Goal: Book appointment/travel/reservation

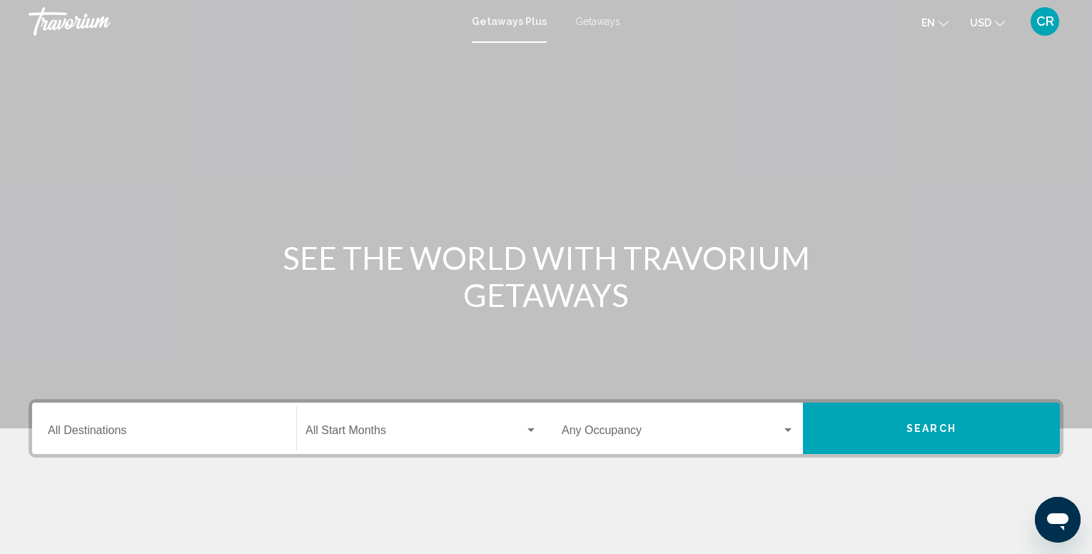
scroll to position [71, 0]
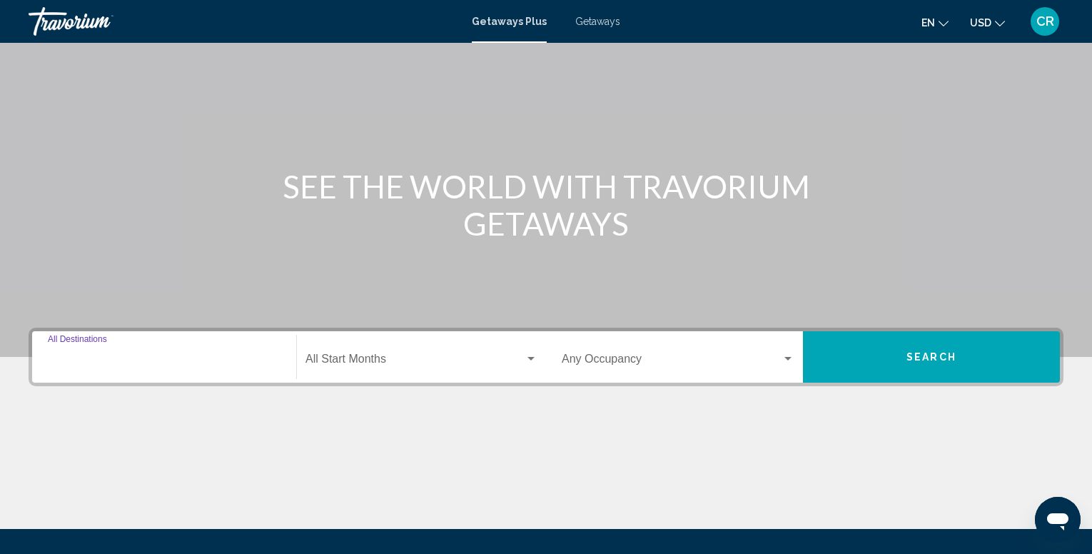
click at [105, 361] on input "Destination All Destinations" at bounding box center [164, 362] width 233 height 13
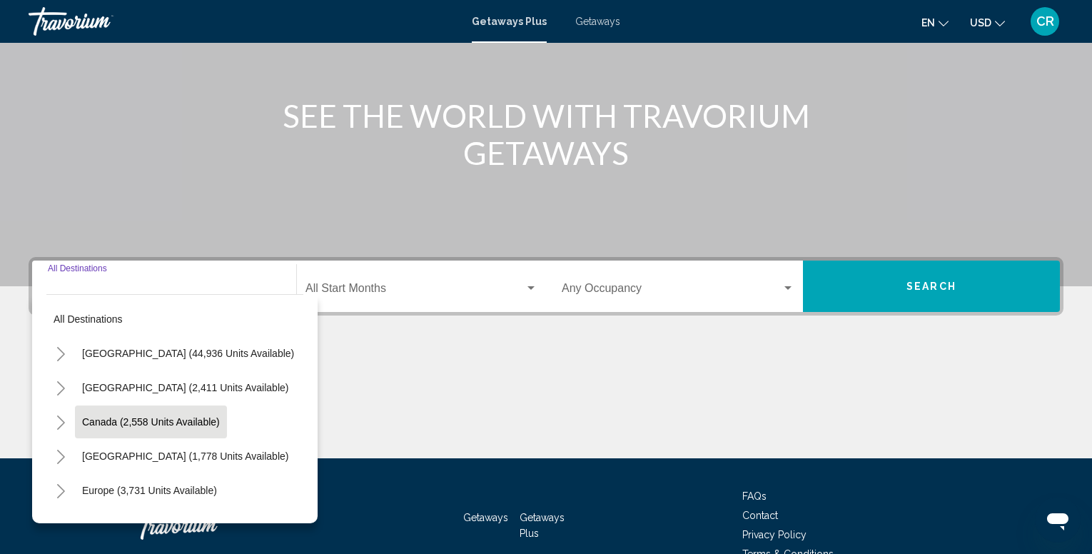
scroll to position [221, 0]
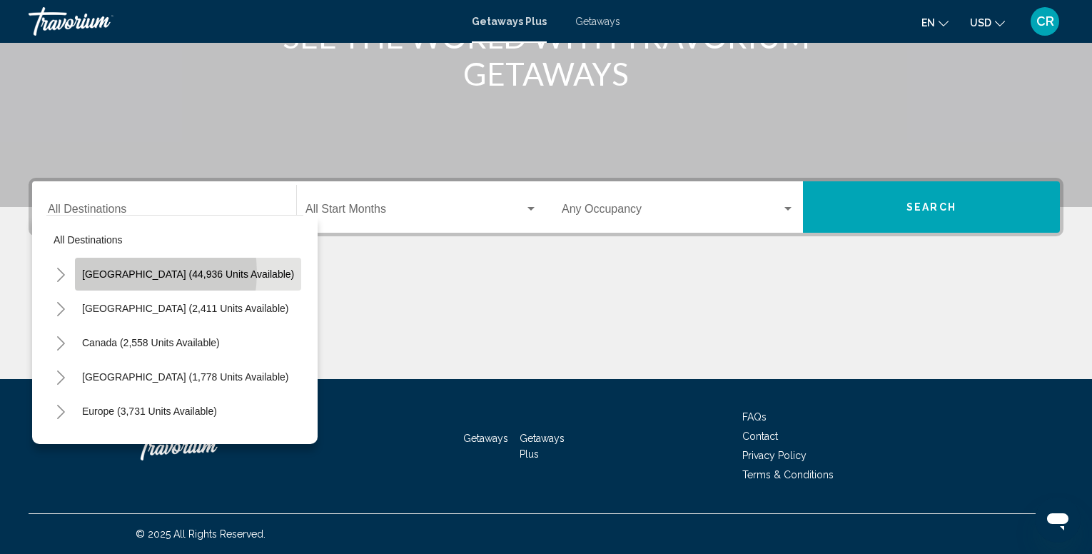
click at [126, 273] on span "[GEOGRAPHIC_DATA] (44,936 units available)" at bounding box center [188, 273] width 212 height 11
type input "**********"
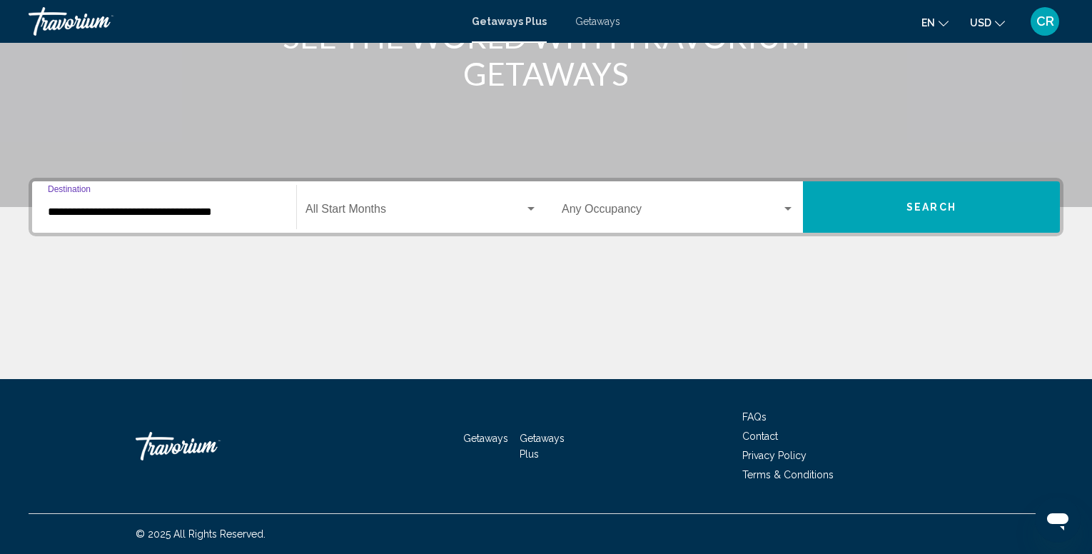
click at [869, 199] on button "Search" at bounding box center [931, 206] width 257 height 51
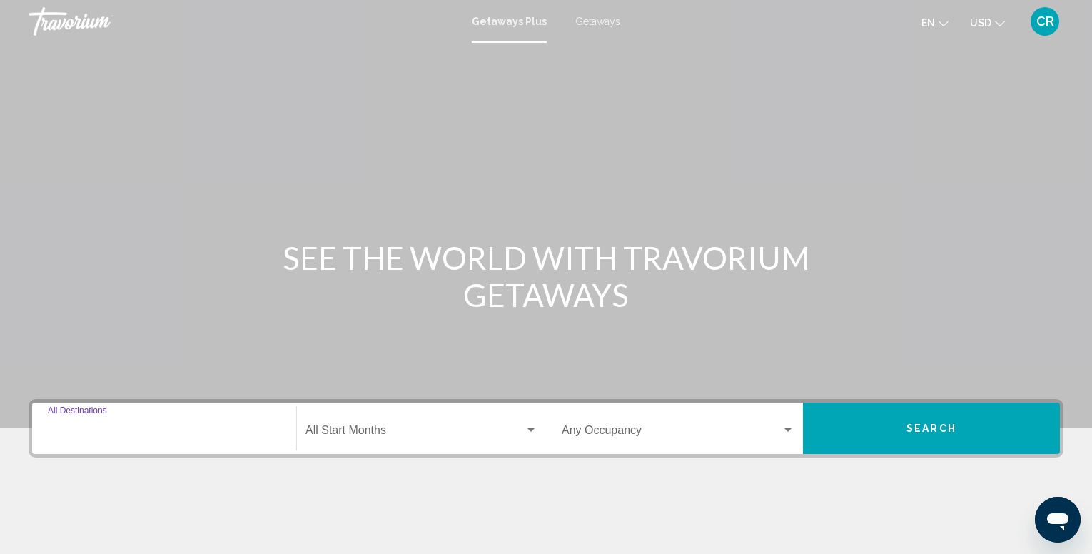
click at [109, 438] on input "Destination All Destinations" at bounding box center [164, 433] width 233 height 13
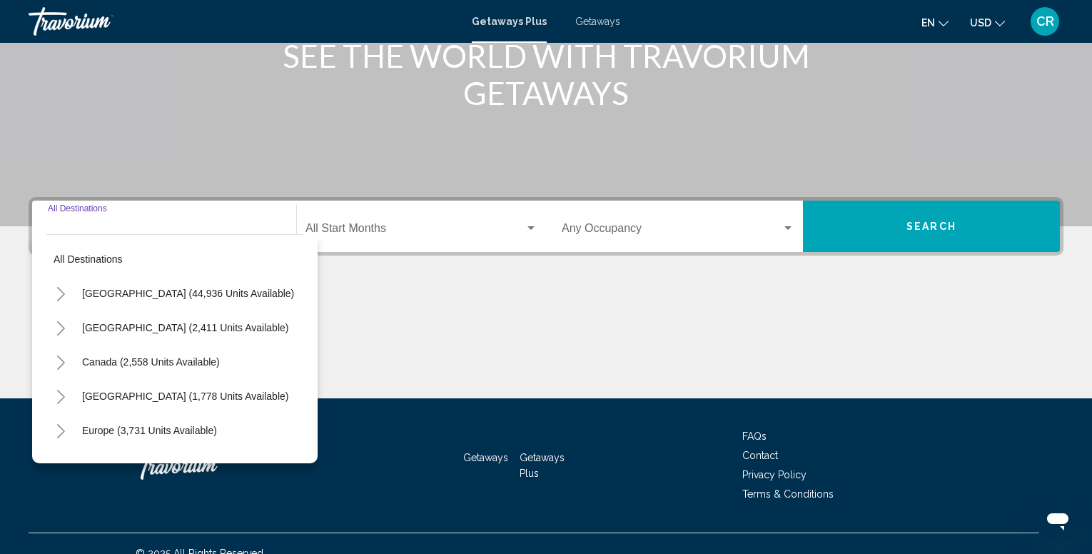
scroll to position [221, 0]
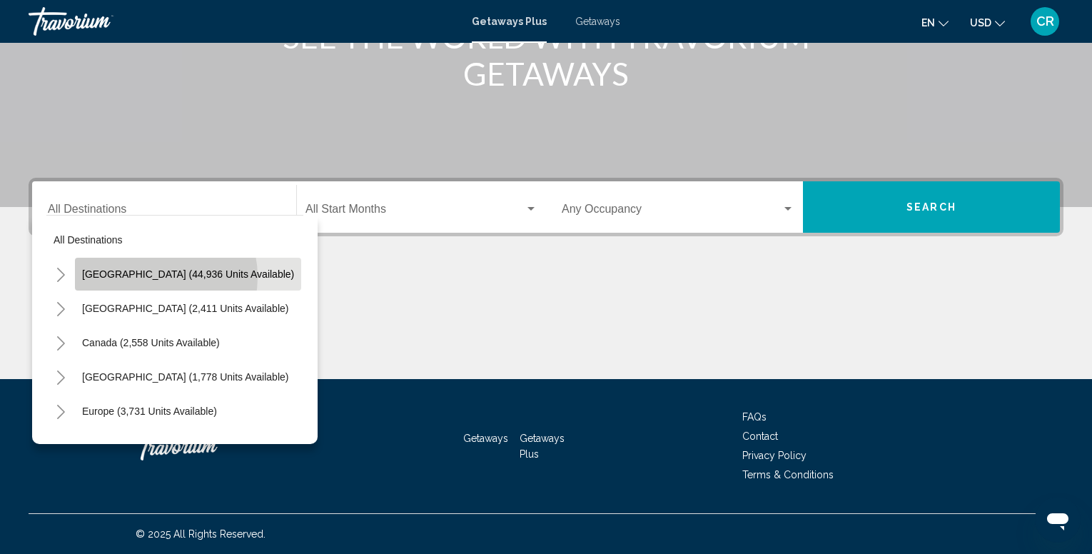
click at [148, 277] on span "[GEOGRAPHIC_DATA] (44,936 units available)" at bounding box center [188, 273] width 212 height 11
type input "**********"
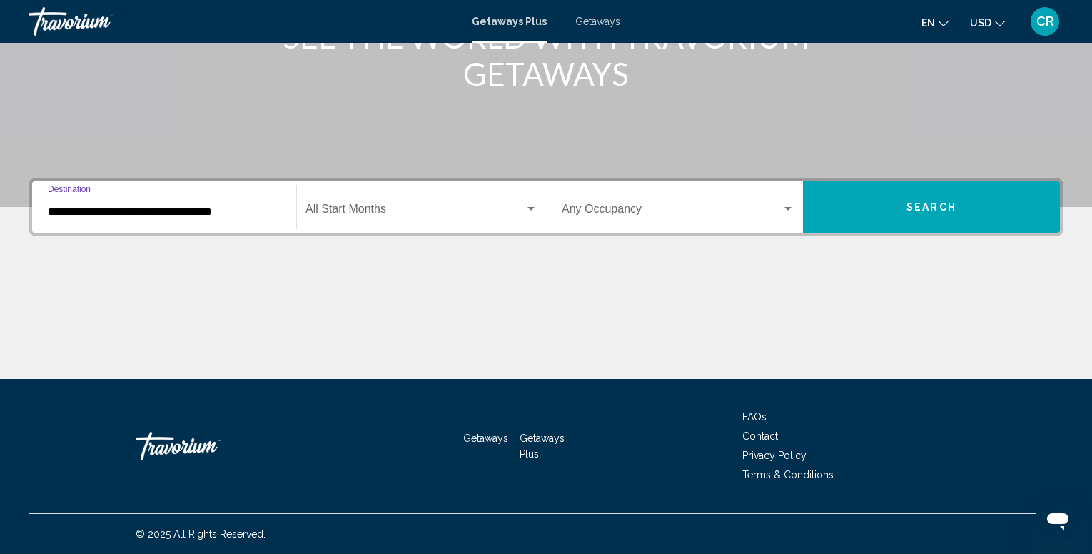
click at [527, 208] on div "Search widget" at bounding box center [531, 208] width 13 height 11
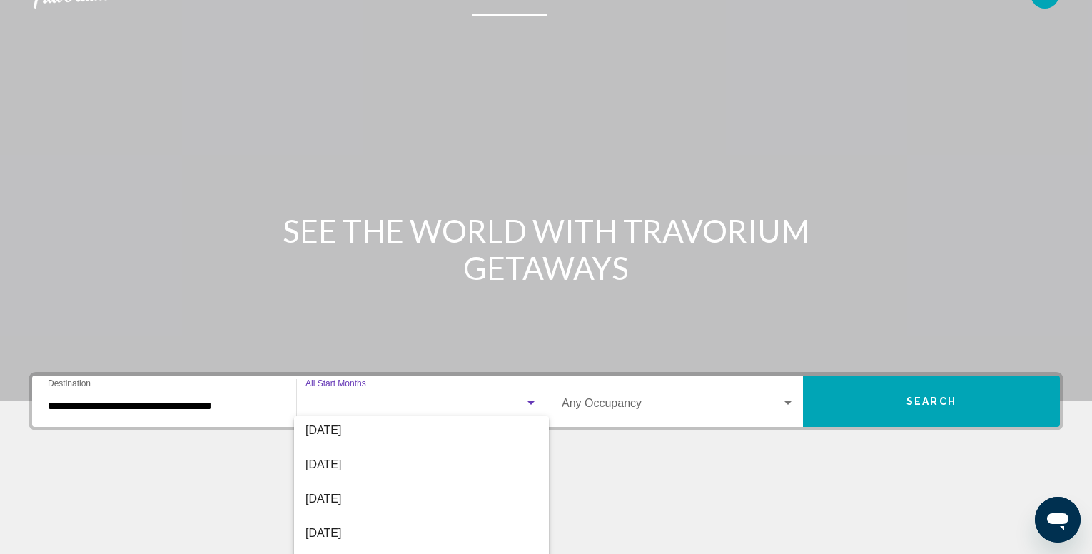
scroll to position [0, 0]
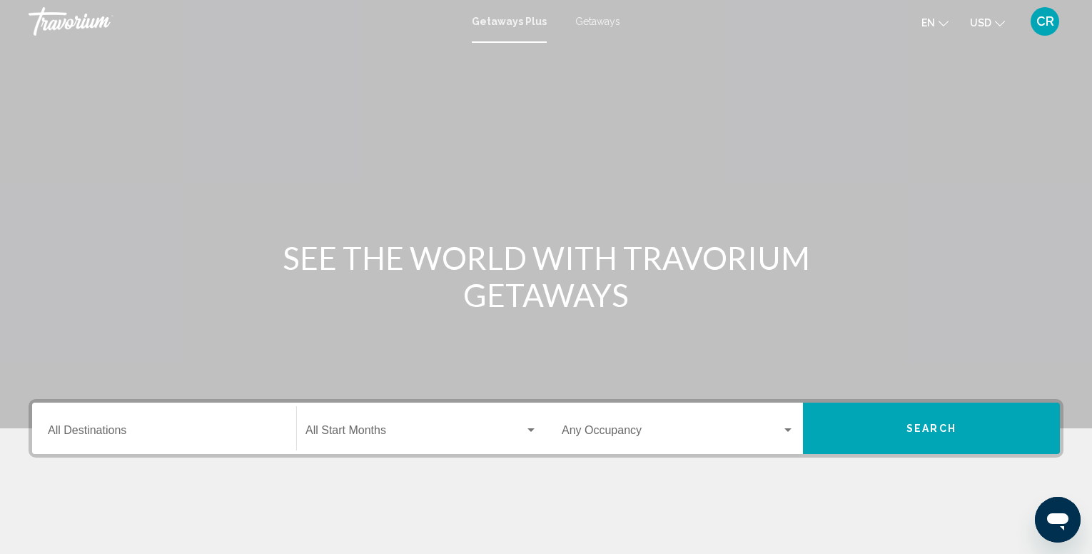
click at [82, 422] on div "Destination All Destinations" at bounding box center [164, 428] width 233 height 45
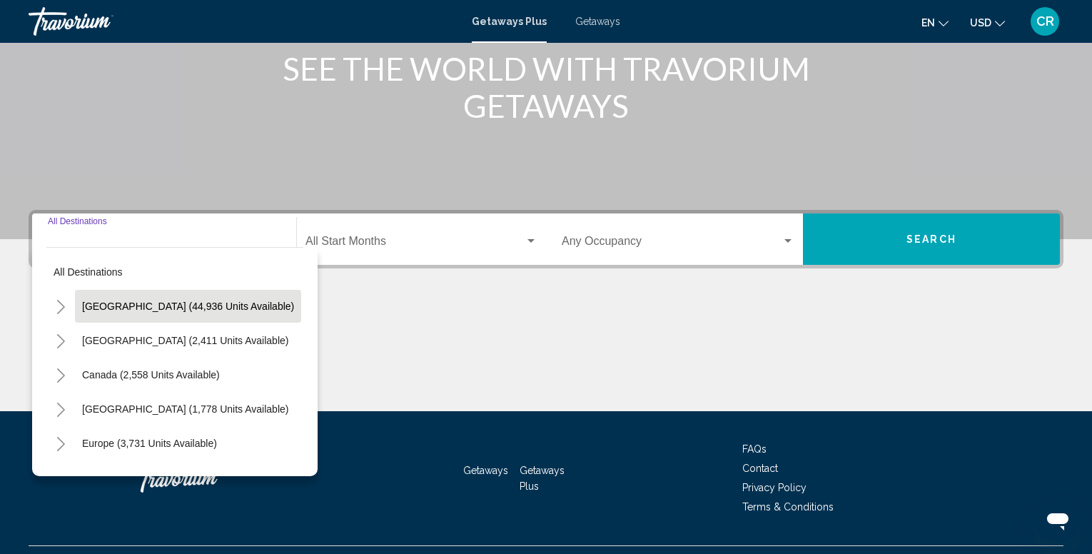
scroll to position [221, 0]
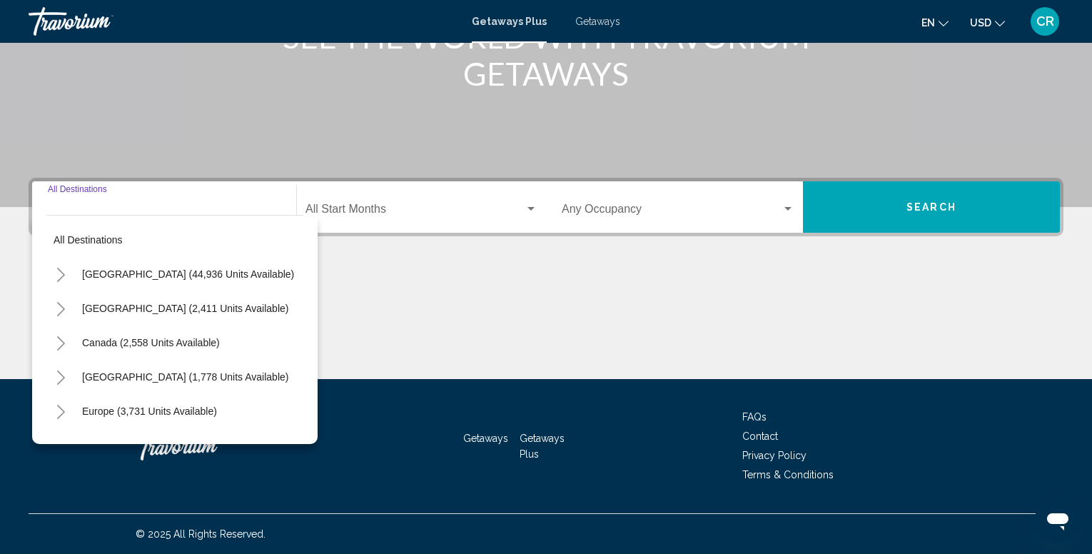
click at [136, 213] on input "Destination All Destinations" at bounding box center [164, 212] width 233 height 13
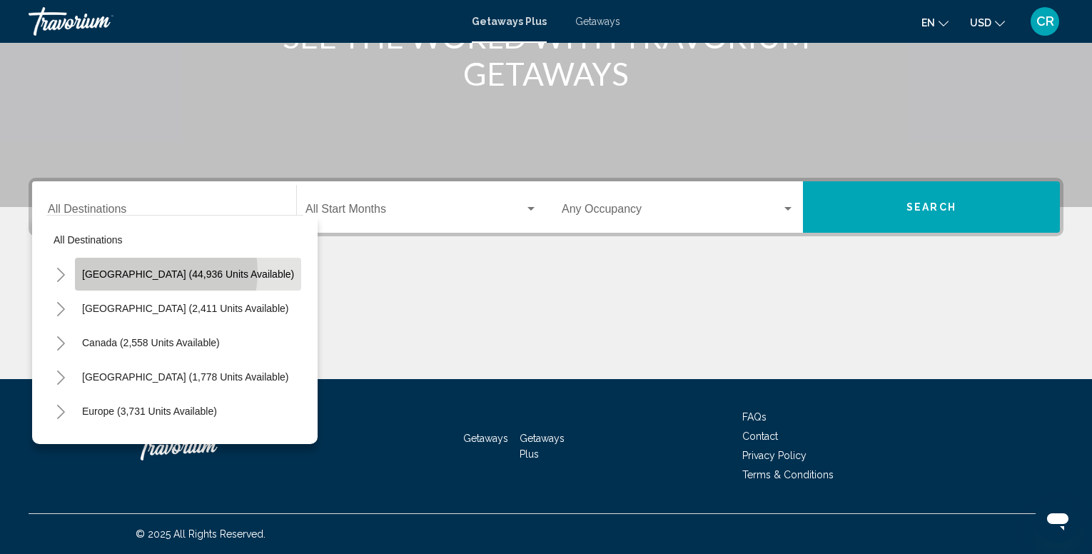
click at [149, 272] on span "[GEOGRAPHIC_DATA] (44,936 units available)" at bounding box center [188, 273] width 212 height 11
type input "**********"
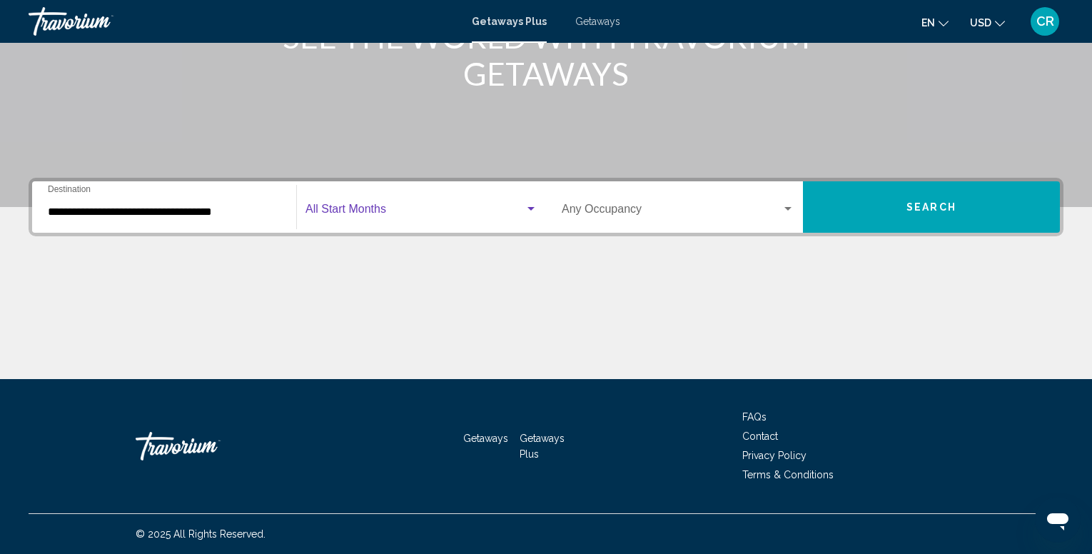
click at [525, 205] on div "Search widget" at bounding box center [531, 208] width 13 height 11
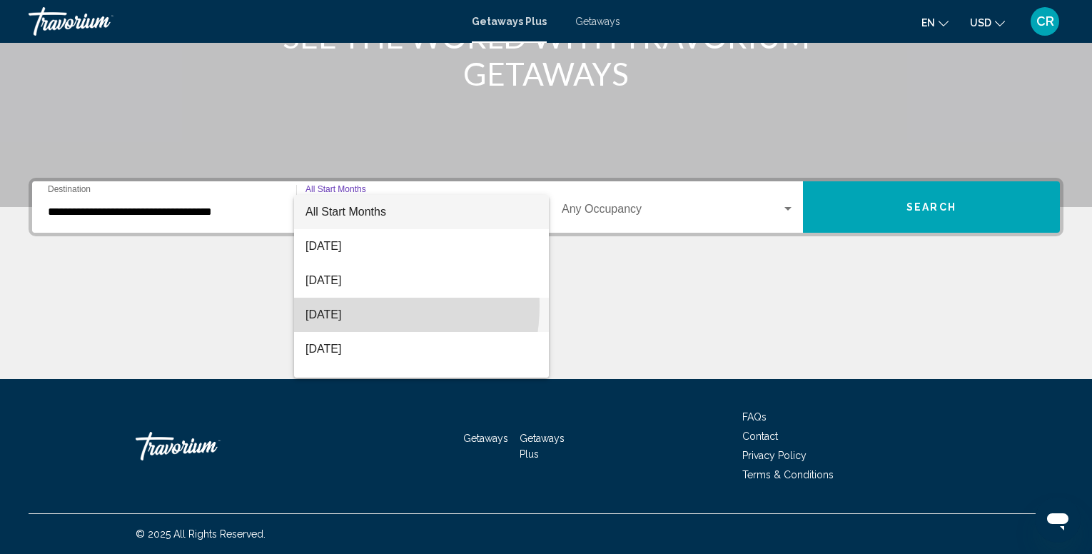
click at [346, 306] on span "October 2025" at bounding box center [422, 315] width 232 height 34
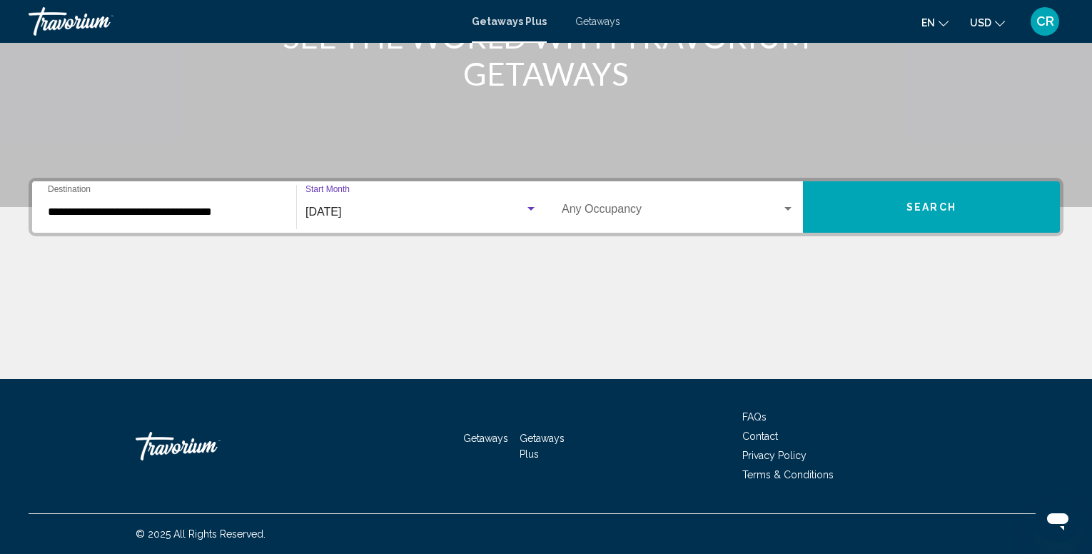
click at [792, 202] on div "Occupancy Any Occupancy" at bounding box center [678, 207] width 233 height 45
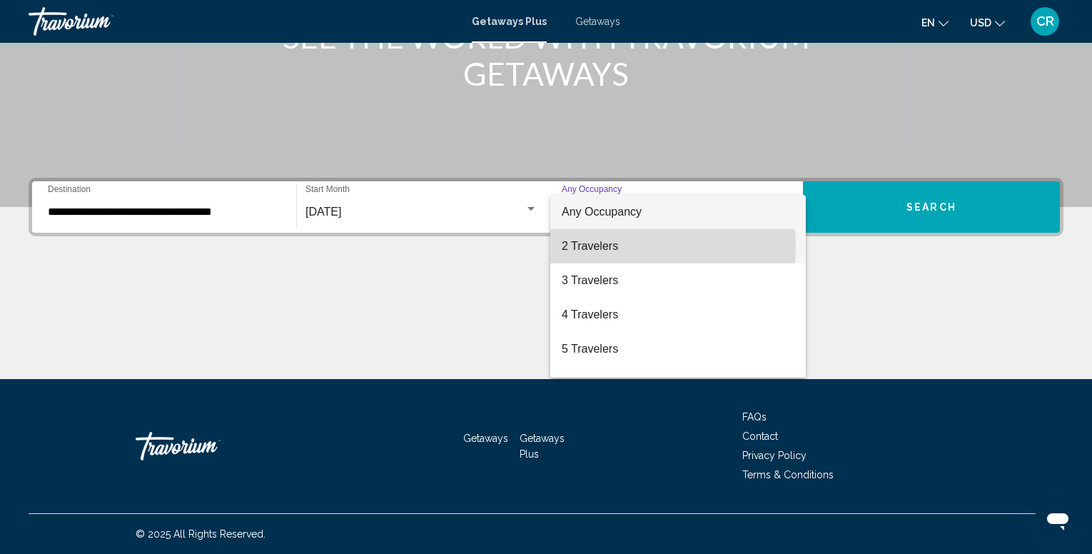
click at [592, 246] on span "2 Travelers" at bounding box center [678, 246] width 233 height 34
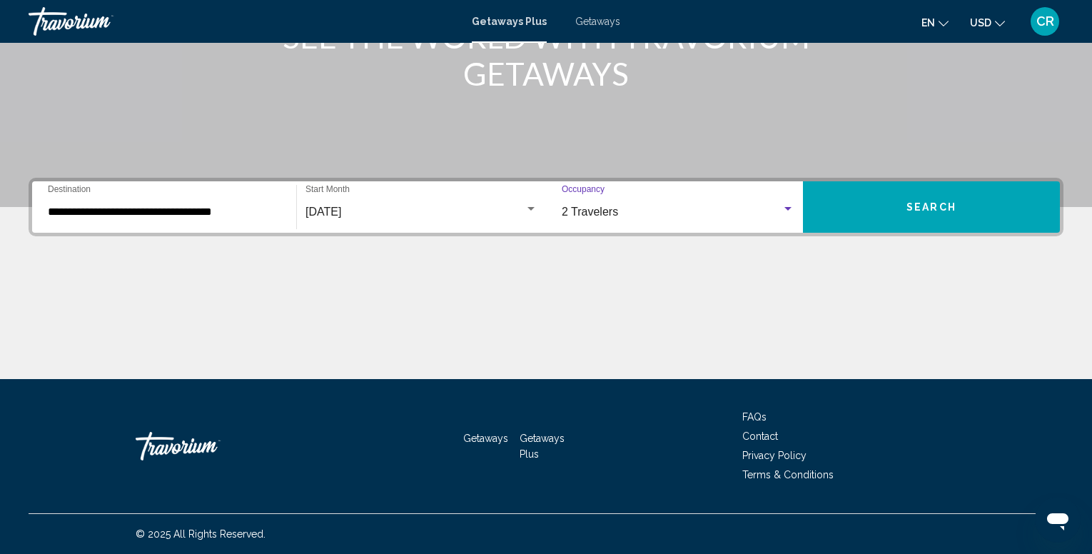
click at [951, 216] on button "Search" at bounding box center [931, 206] width 257 height 51
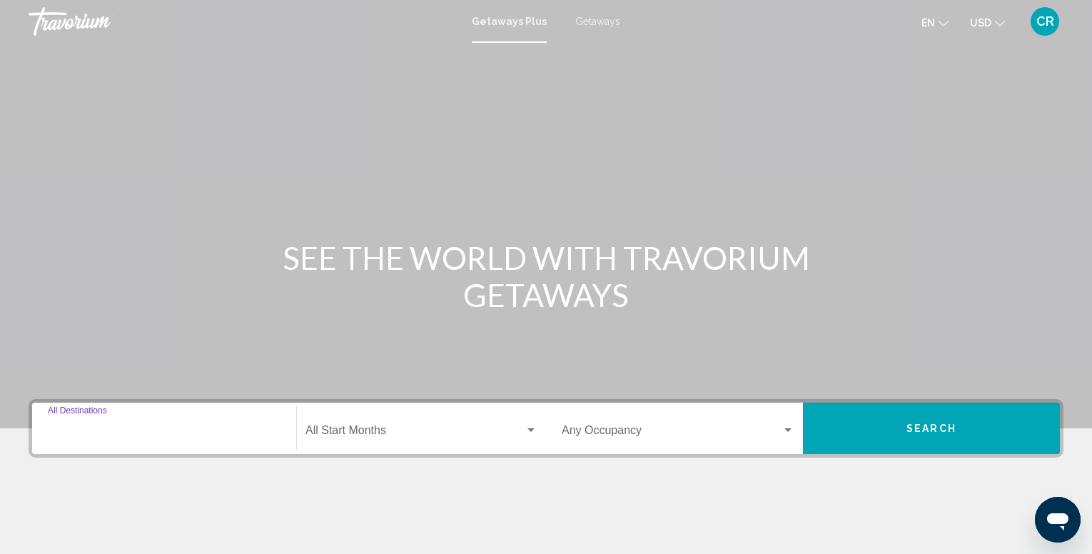
click at [121, 429] on input "Destination All Destinations" at bounding box center [164, 433] width 233 height 13
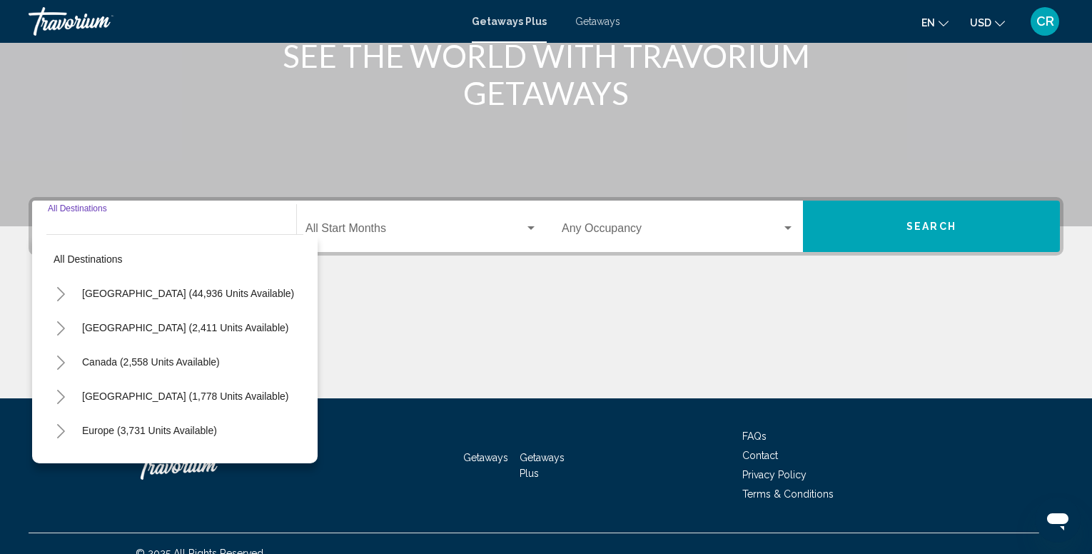
scroll to position [221, 0]
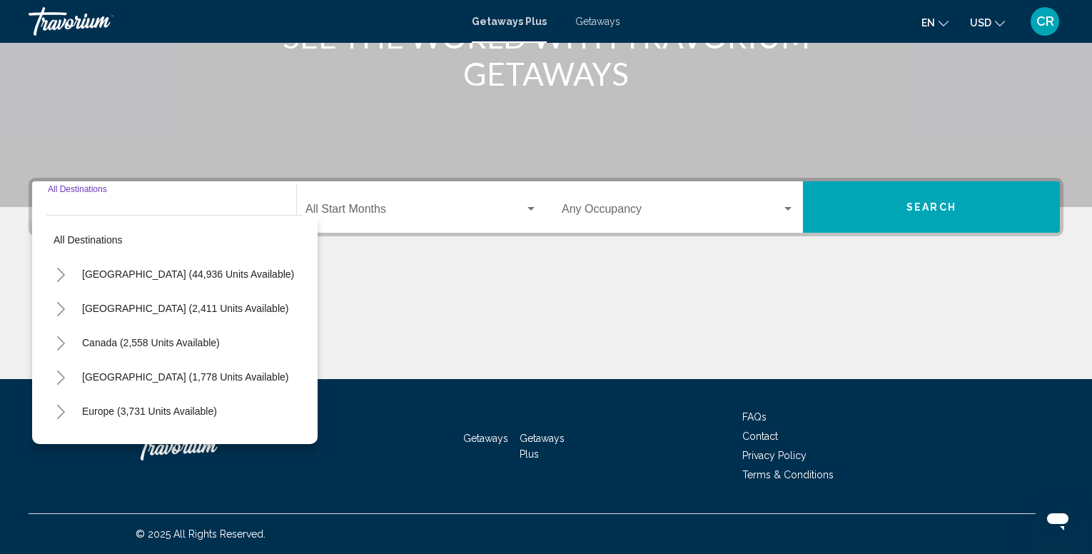
click at [131, 201] on div "Destination All Destinations" at bounding box center [164, 207] width 233 height 45
click at [126, 206] on input "Destination All Destinations" at bounding box center [164, 212] width 233 height 13
click at [116, 277] on span "[GEOGRAPHIC_DATA] (44,936 units available)" at bounding box center [188, 273] width 212 height 11
type input "**********"
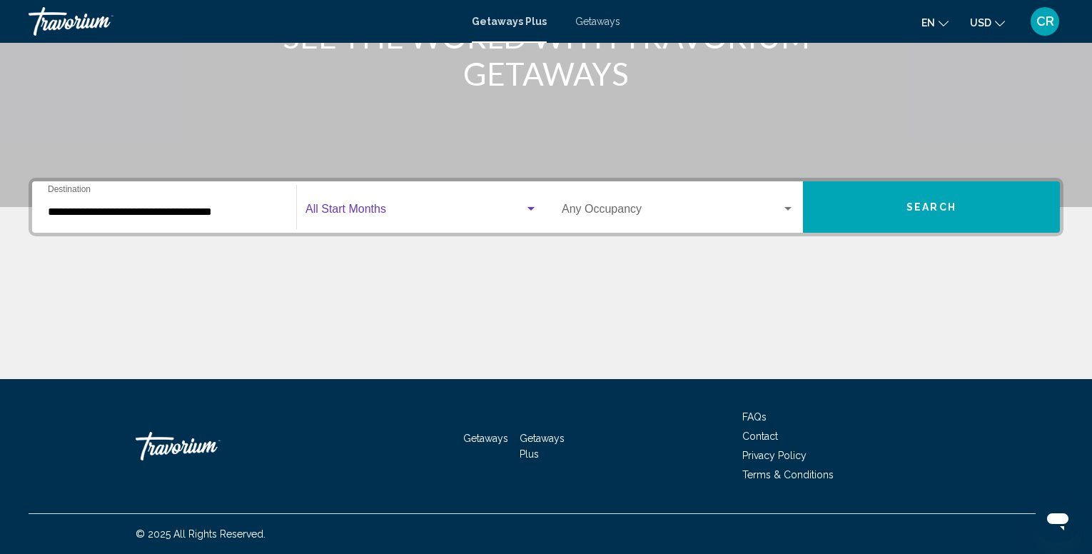
click at [528, 207] on div "Search widget" at bounding box center [531, 209] width 7 height 4
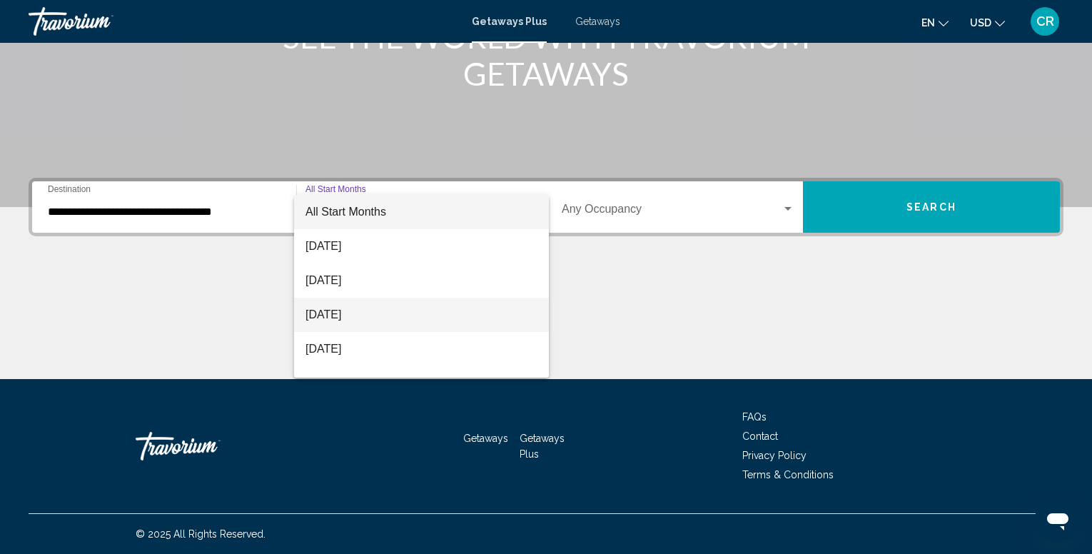
click at [352, 315] on span "October 2025" at bounding box center [422, 315] width 232 height 34
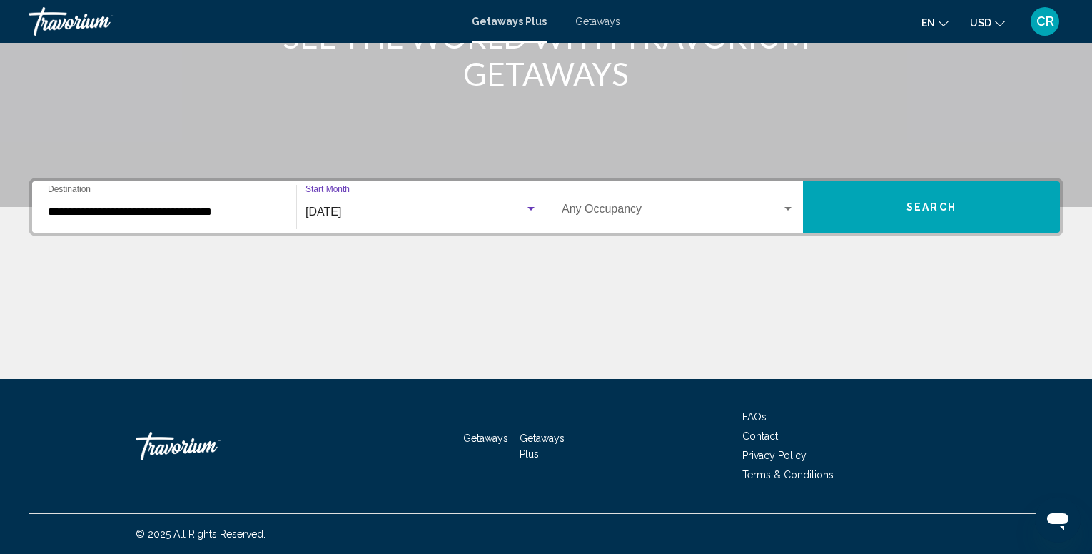
click at [788, 208] on div "Search widget" at bounding box center [788, 209] width 7 height 4
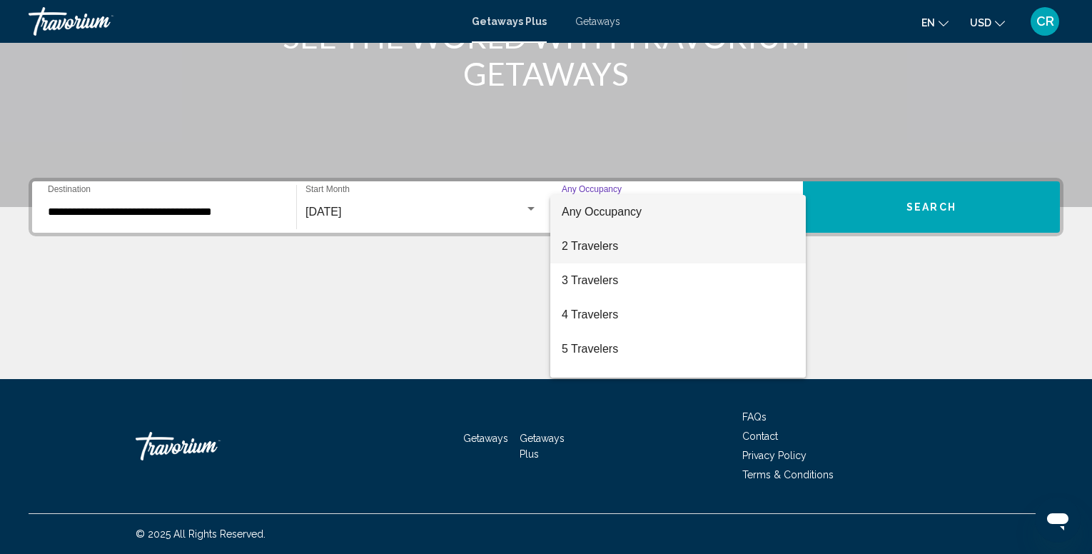
click at [643, 251] on span "2 Travelers" at bounding box center [678, 246] width 233 height 34
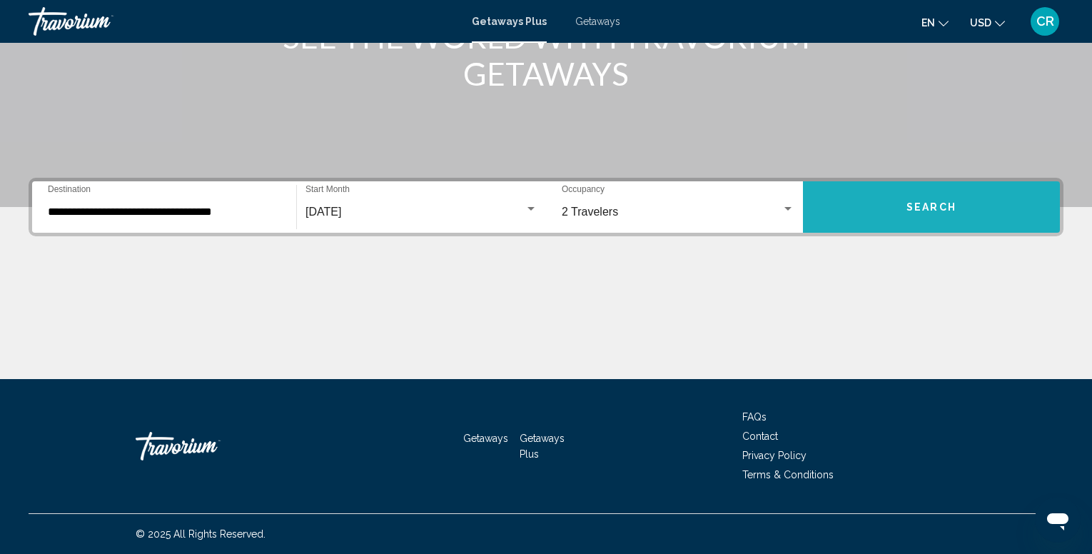
click at [923, 211] on span "Search" at bounding box center [932, 207] width 50 height 11
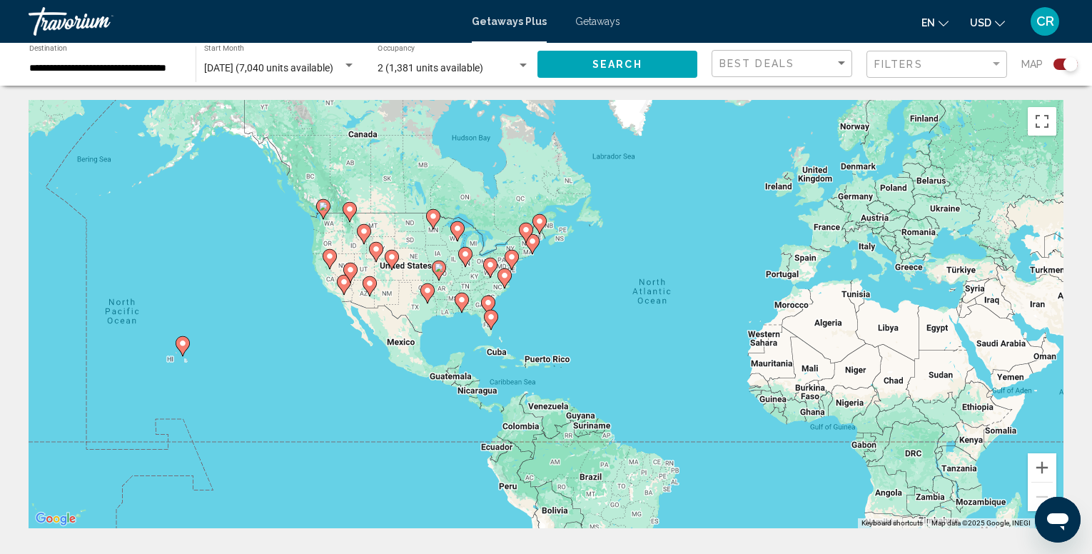
drag, startPoint x: 82, startPoint y: 365, endPoint x: 237, endPoint y: 365, distance: 154.9
click at [237, 365] on div "To activate drag with keyboard, press Alt + Enter. Once in keyboard drag state,…" at bounding box center [546, 314] width 1035 height 428
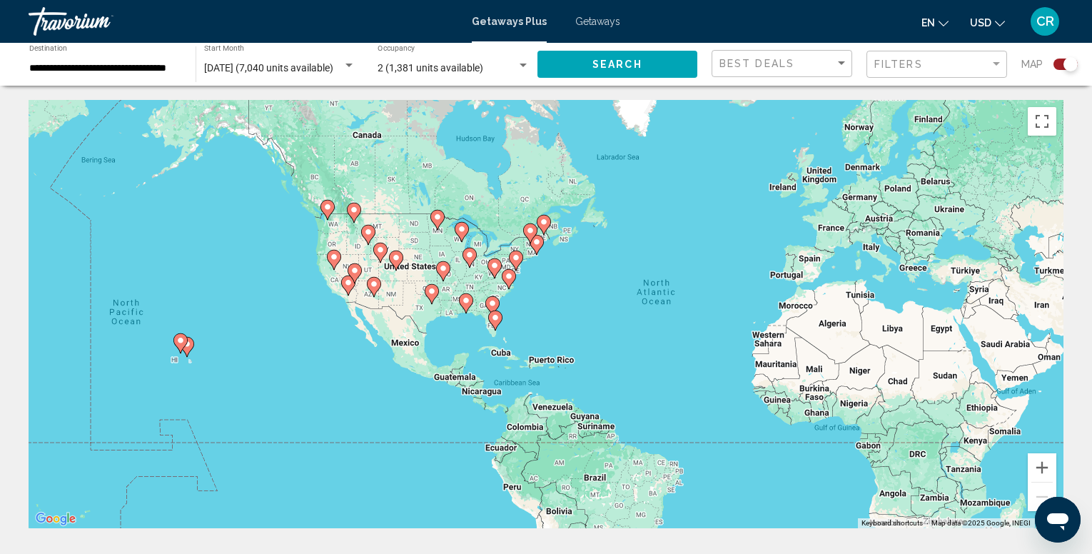
click at [184, 347] on icon "Main content" at bounding box center [180, 343] width 14 height 20
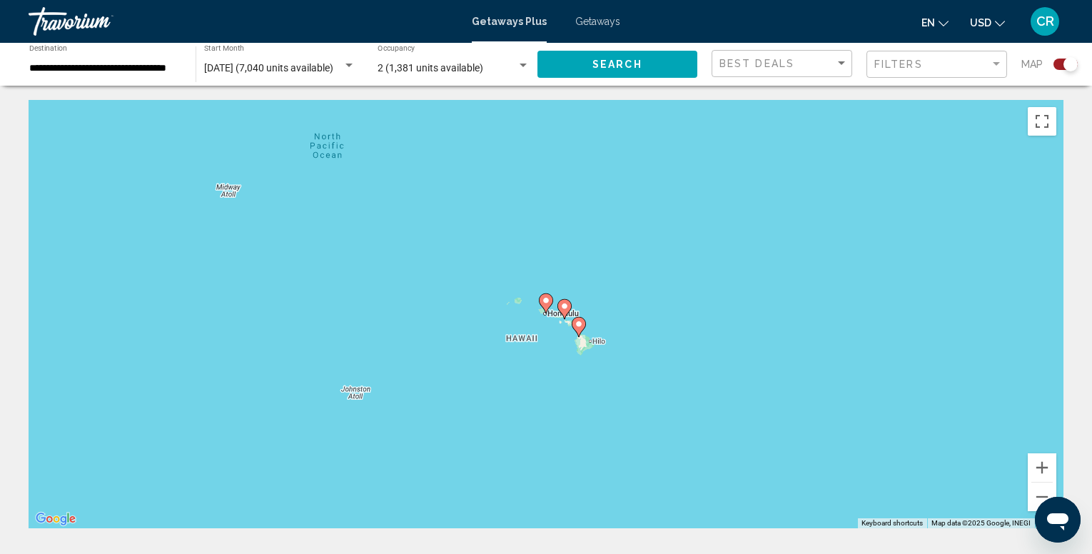
click at [548, 302] on image "Main content" at bounding box center [546, 300] width 9 height 9
type input "**********"
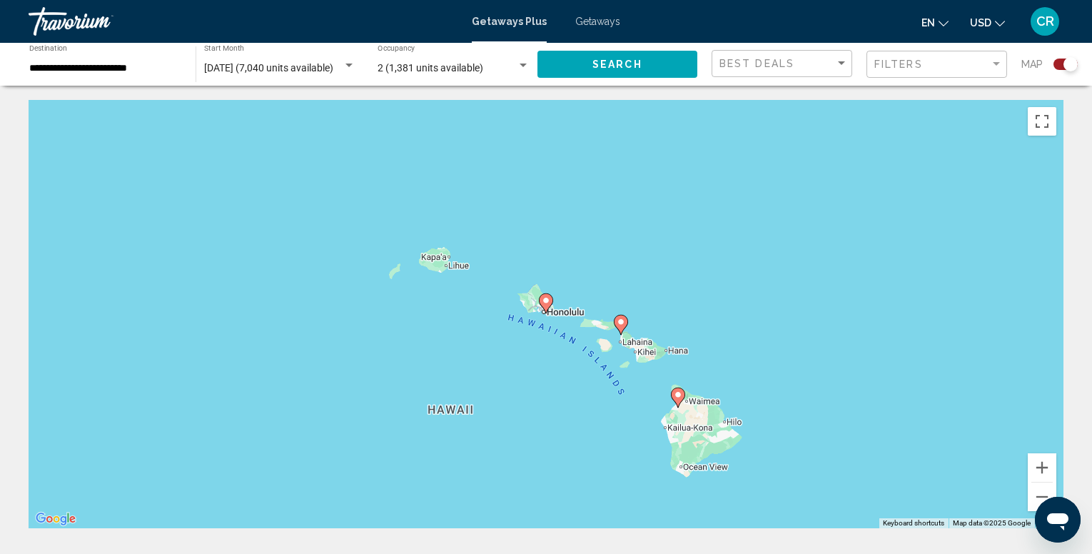
click at [548, 302] on image "Main content" at bounding box center [546, 300] width 9 height 9
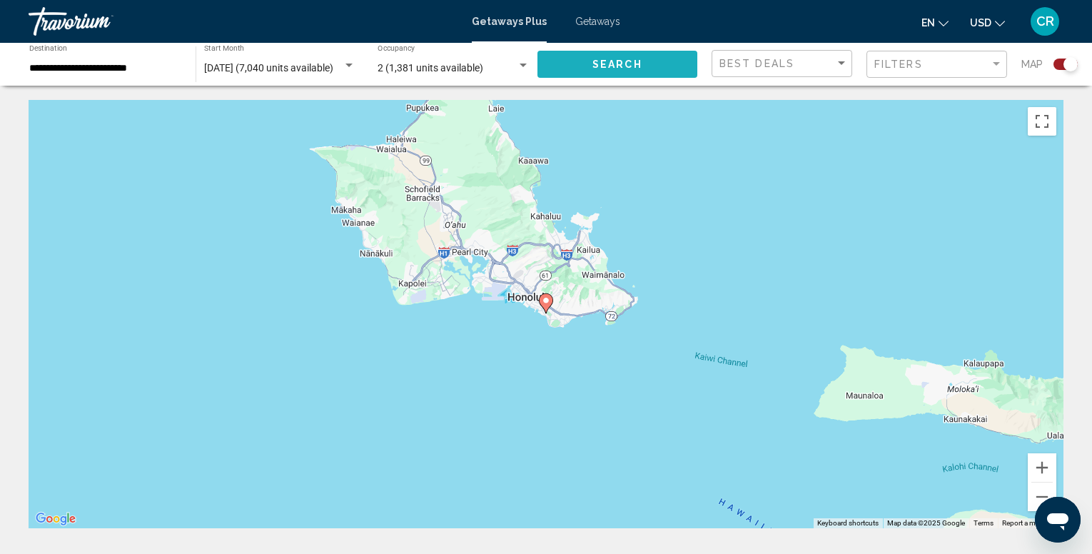
click at [618, 67] on span "Search" at bounding box center [618, 64] width 50 height 11
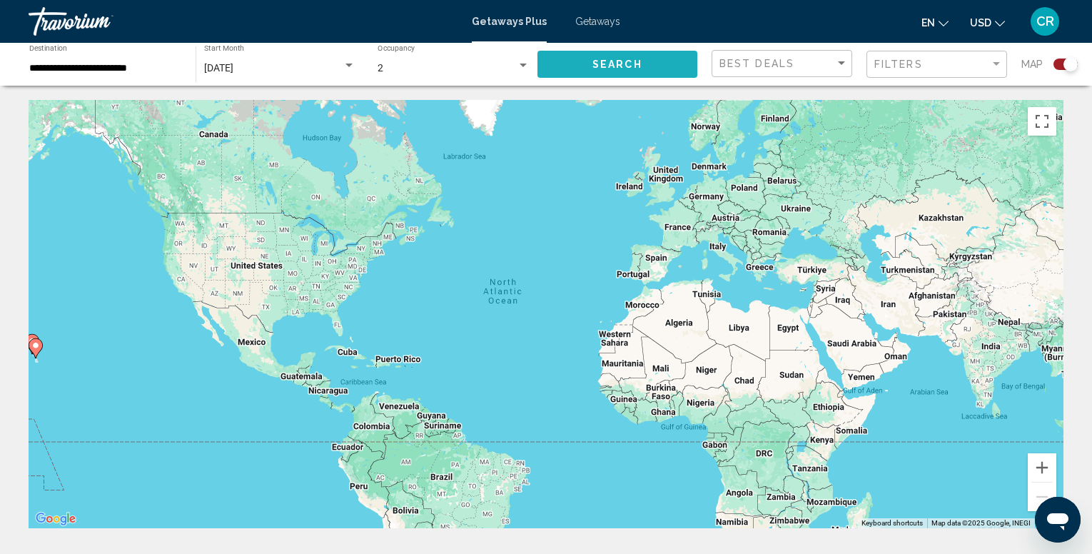
click at [602, 66] on span "Search" at bounding box center [618, 64] width 50 height 11
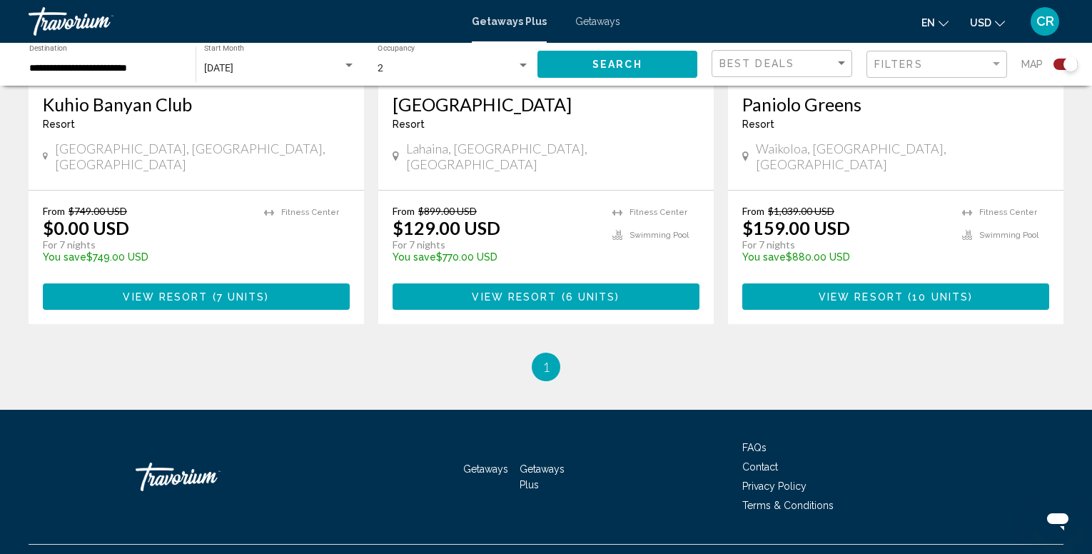
scroll to position [757, 0]
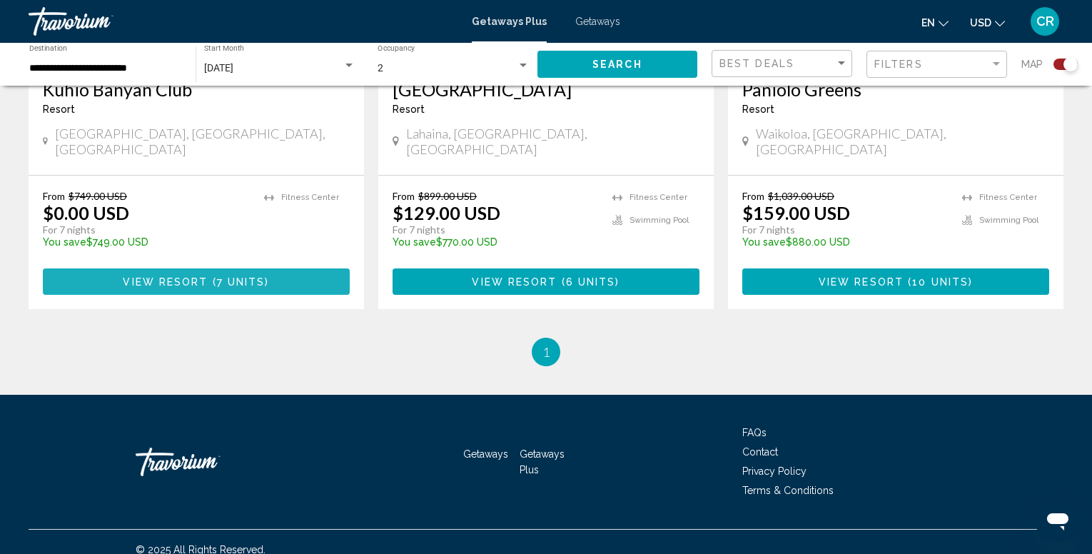
click at [213, 276] on span "( 7 units )" at bounding box center [238, 281] width 61 height 11
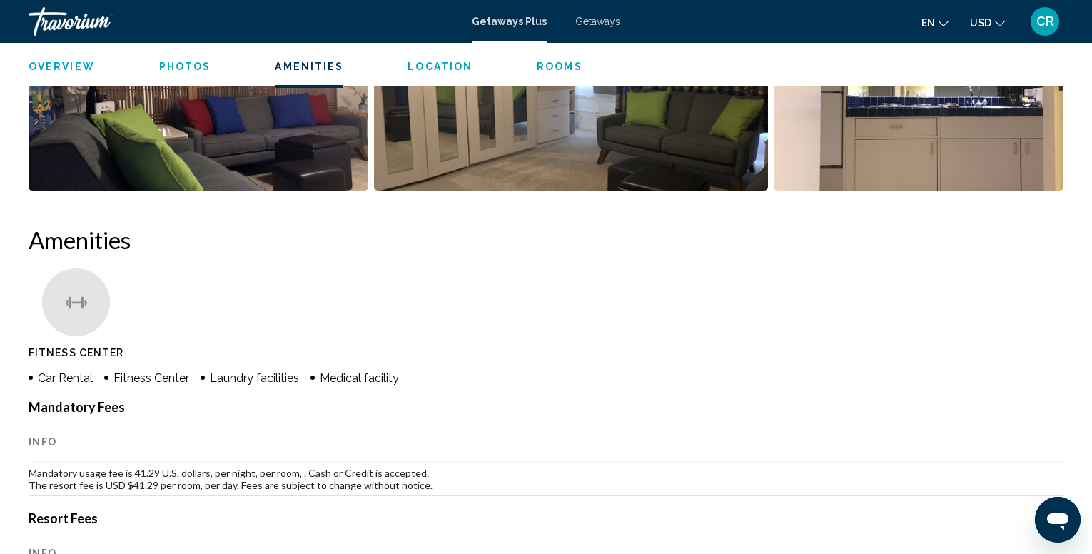
scroll to position [928, 0]
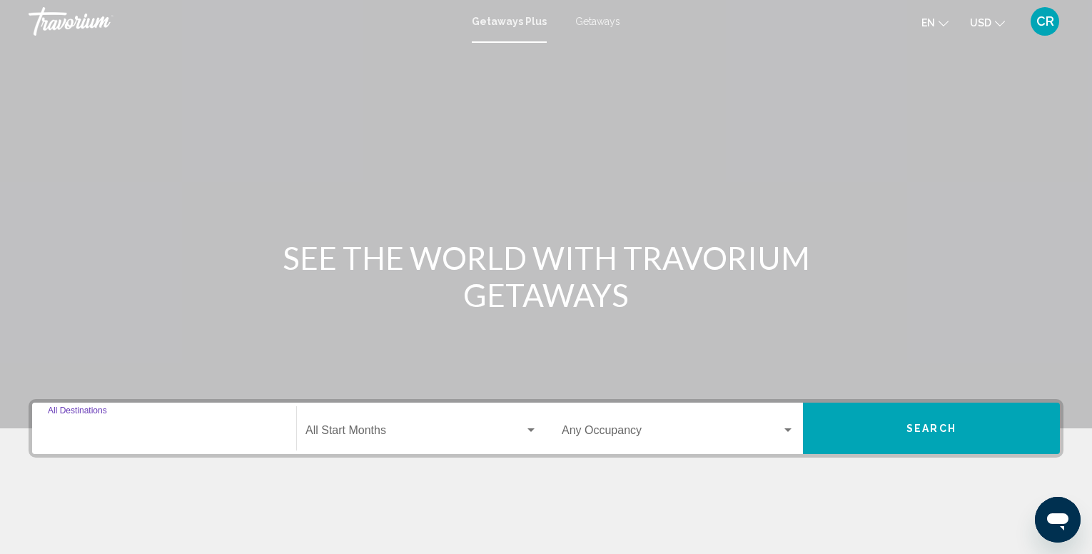
click at [112, 436] on input "Destination All Destinations" at bounding box center [164, 433] width 233 height 13
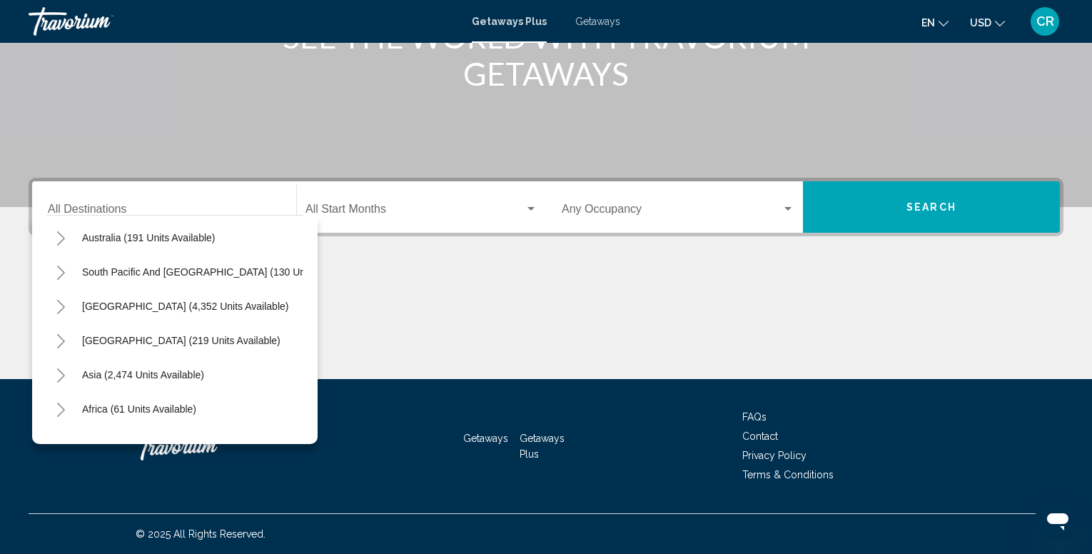
scroll to position [211, 0]
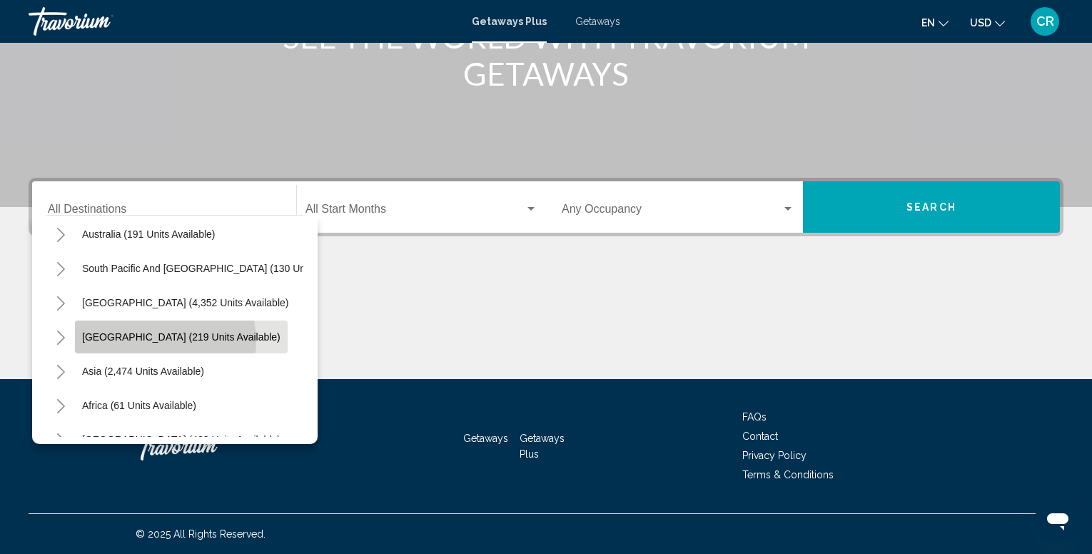
click at [158, 341] on span "[GEOGRAPHIC_DATA] (219 units available)" at bounding box center [181, 336] width 198 height 11
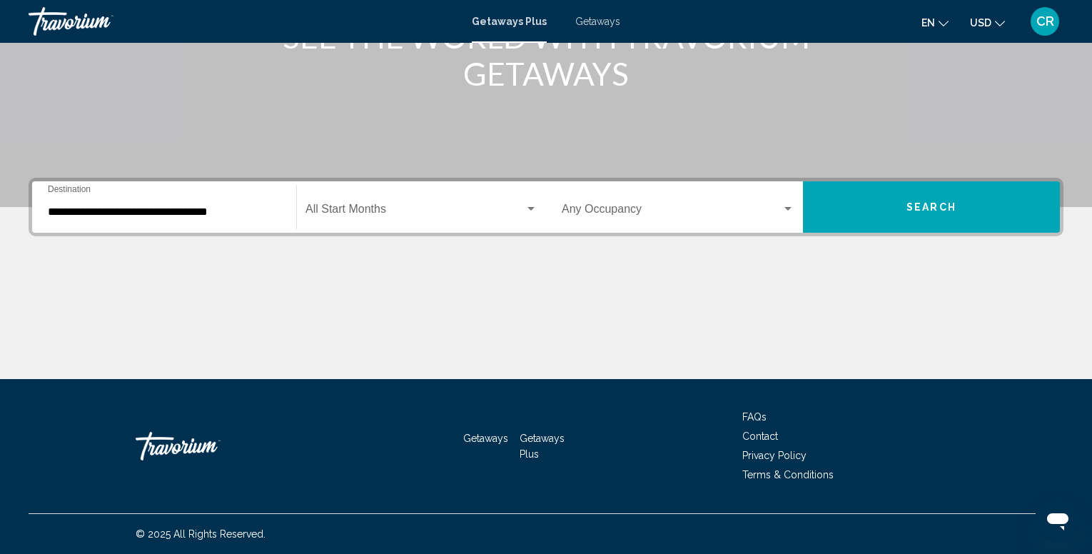
click at [159, 341] on div "Main content" at bounding box center [546, 325] width 1035 height 107
click at [167, 215] on input "**********" at bounding box center [164, 212] width 233 height 13
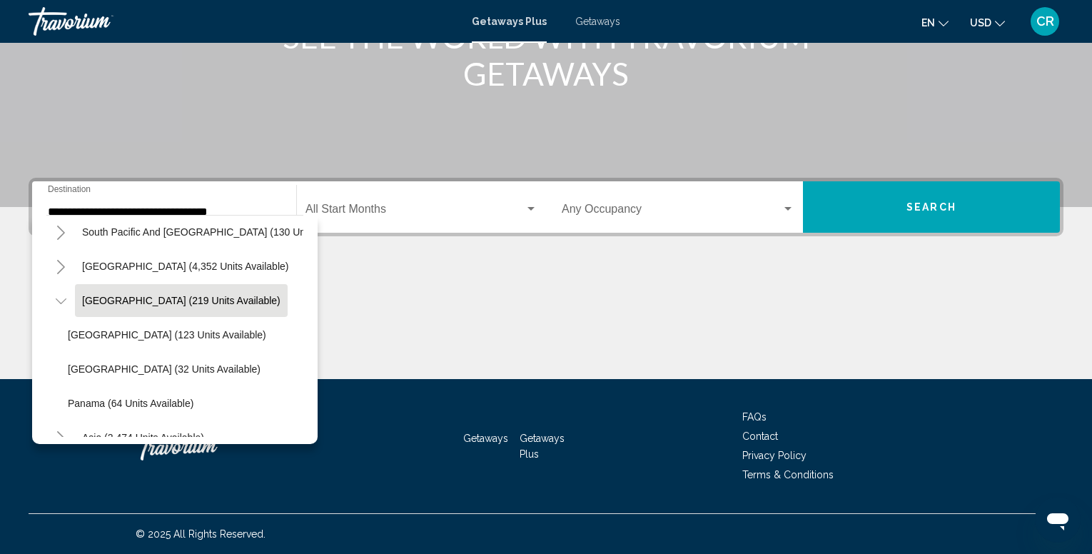
scroll to position [252, 0]
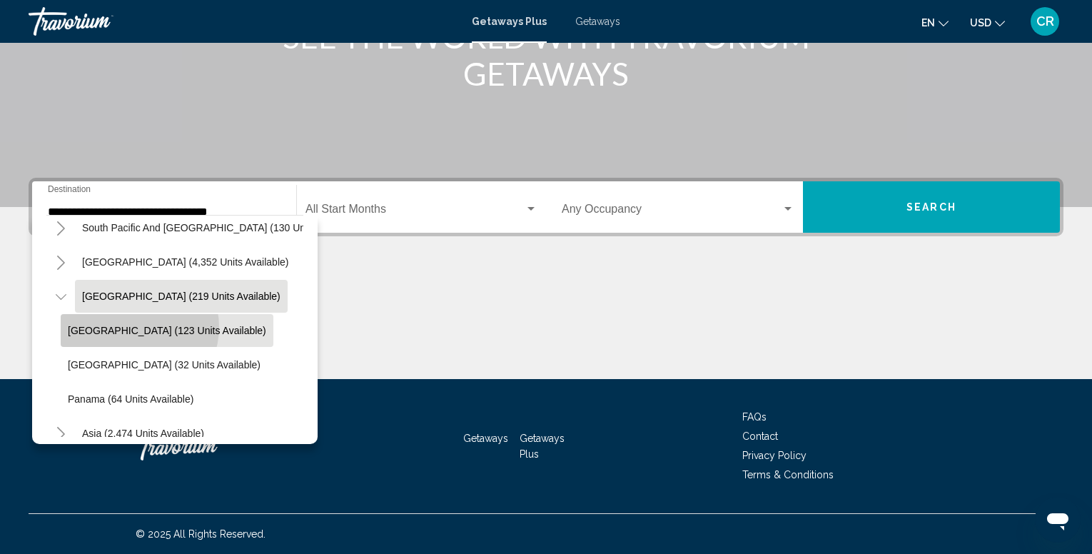
click at [132, 327] on span "[GEOGRAPHIC_DATA] (123 units available)" at bounding box center [167, 330] width 198 height 11
type input "**********"
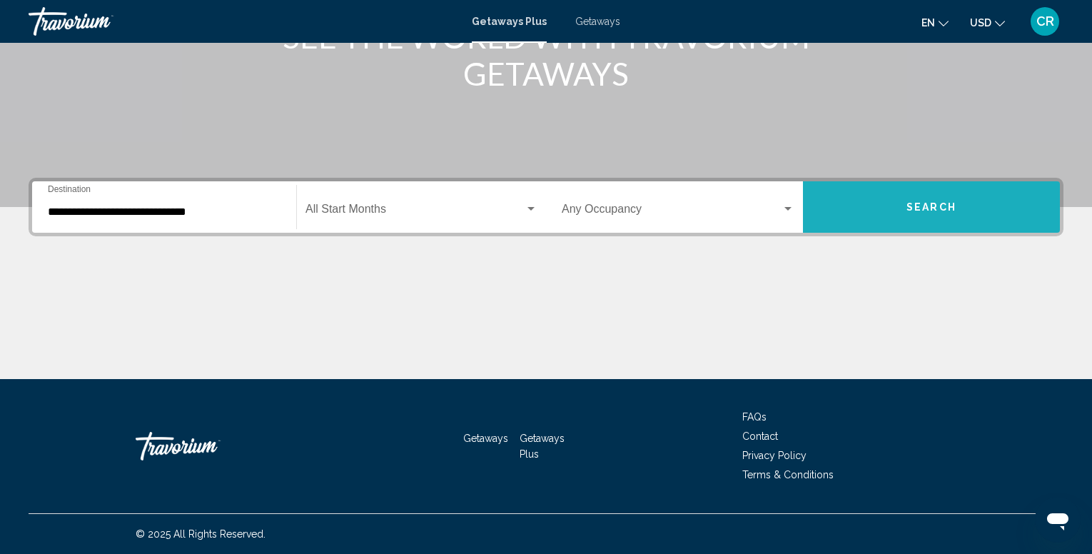
click at [896, 199] on button "Search" at bounding box center [931, 206] width 257 height 51
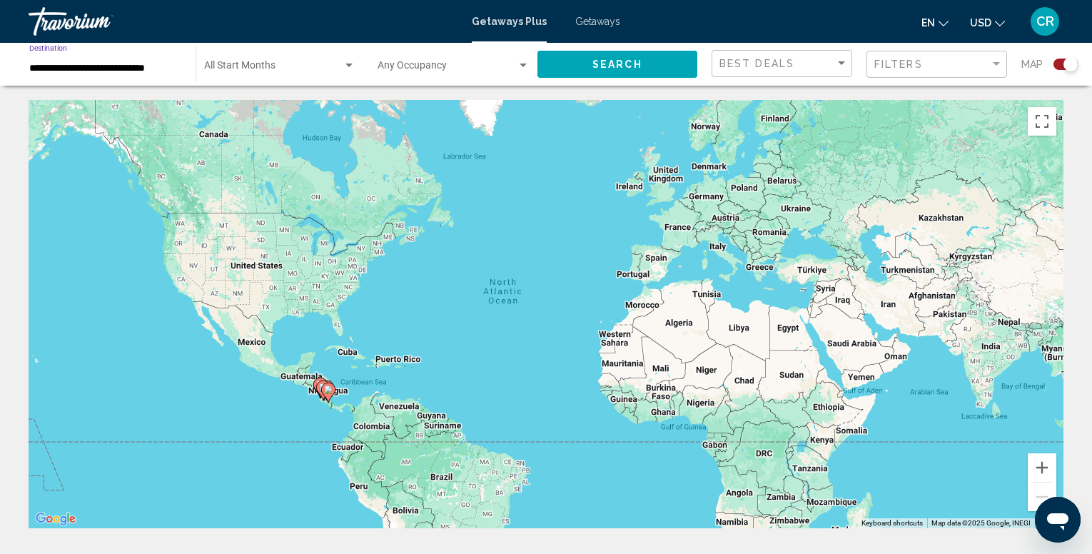
click at [176, 71] on input "**********" at bounding box center [105, 68] width 152 height 11
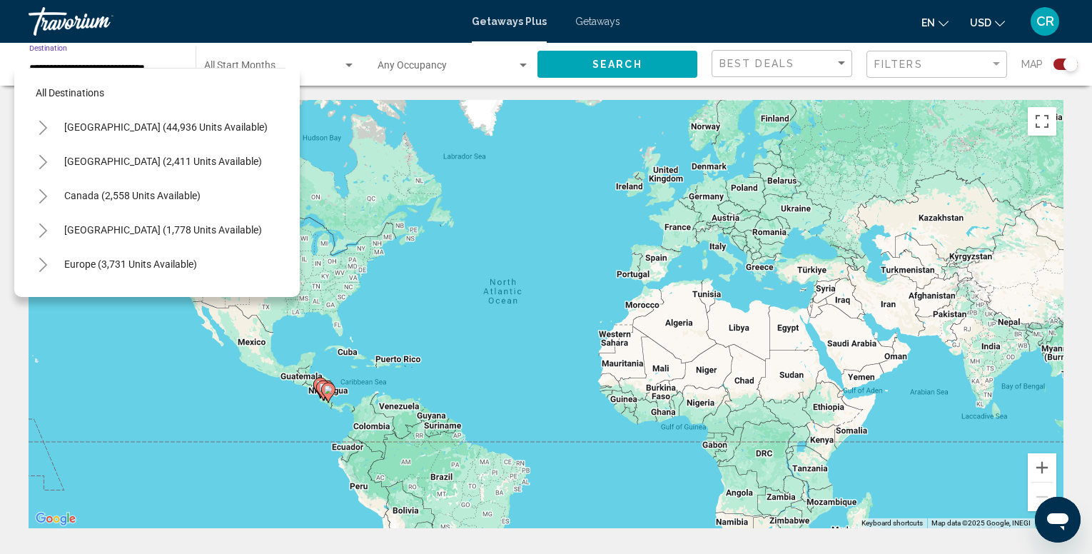
scroll to position [262, 0]
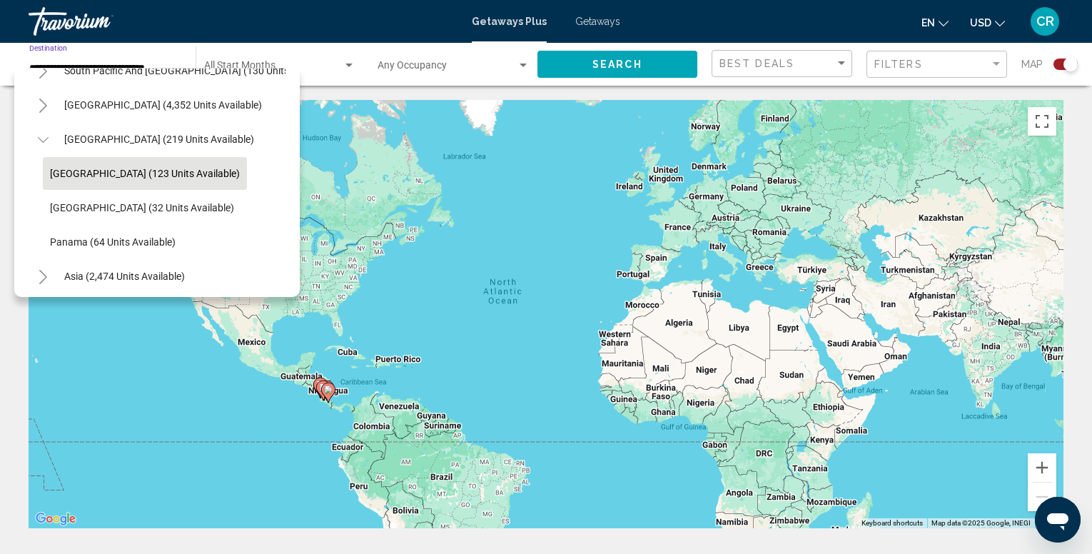
click at [486, 325] on div "To activate drag with keyboard, press Alt + Enter. Once in keyboard drag state,…" at bounding box center [546, 314] width 1035 height 428
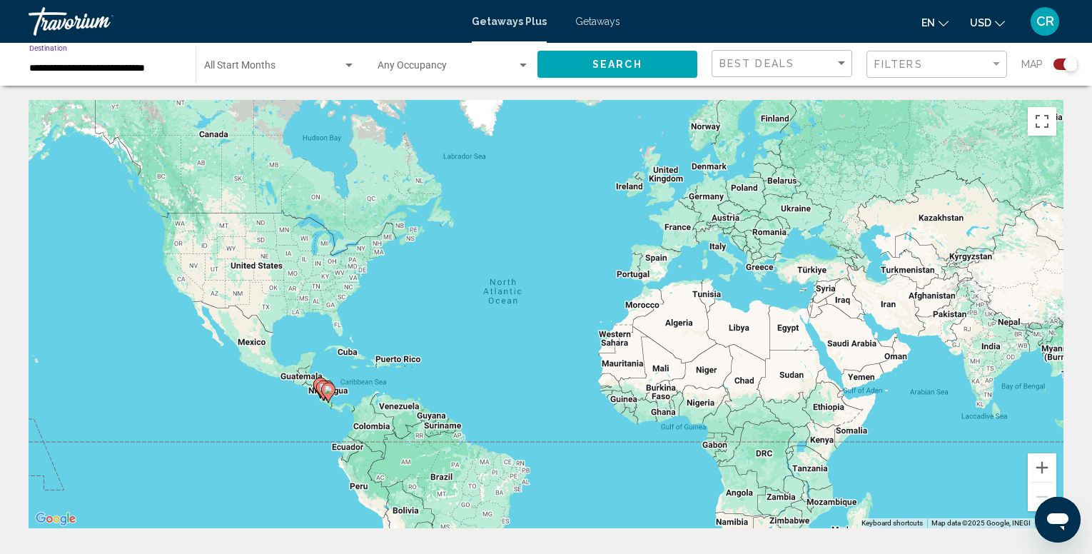
click at [178, 67] on input "**********" at bounding box center [105, 68] width 152 height 11
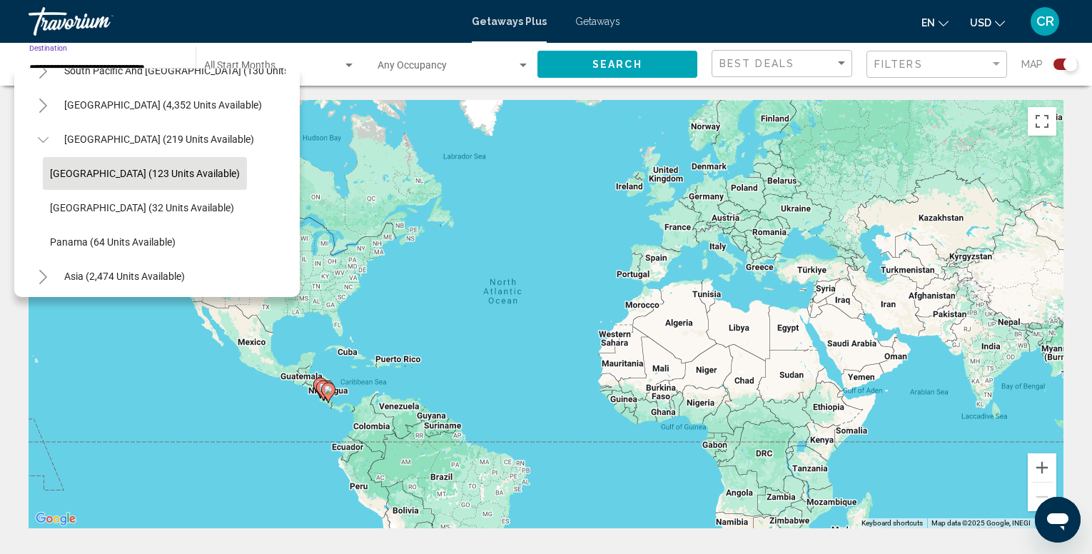
scroll to position [333, 0]
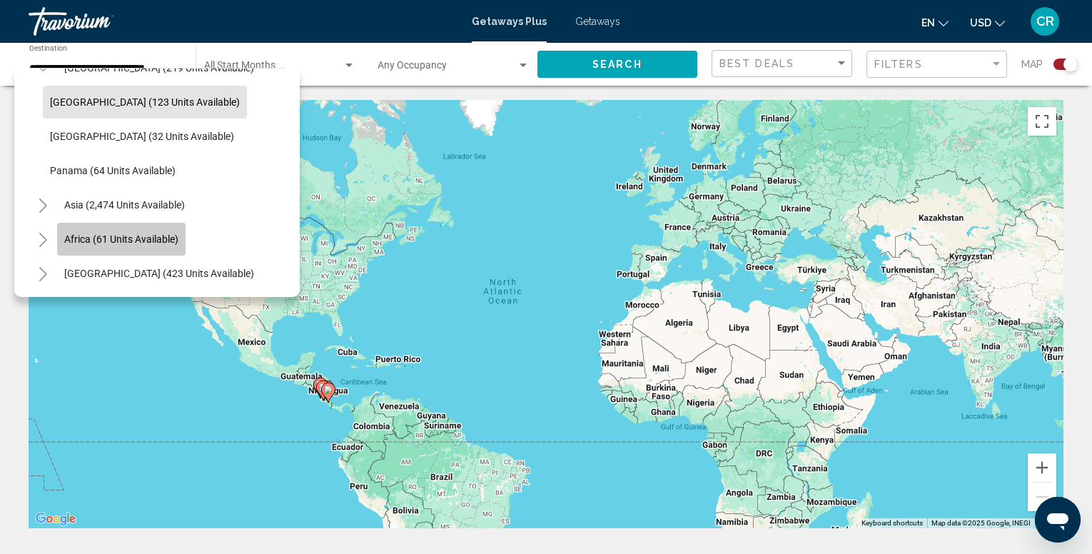
click at [124, 242] on span "Africa (61 units available)" at bounding box center [121, 238] width 114 height 11
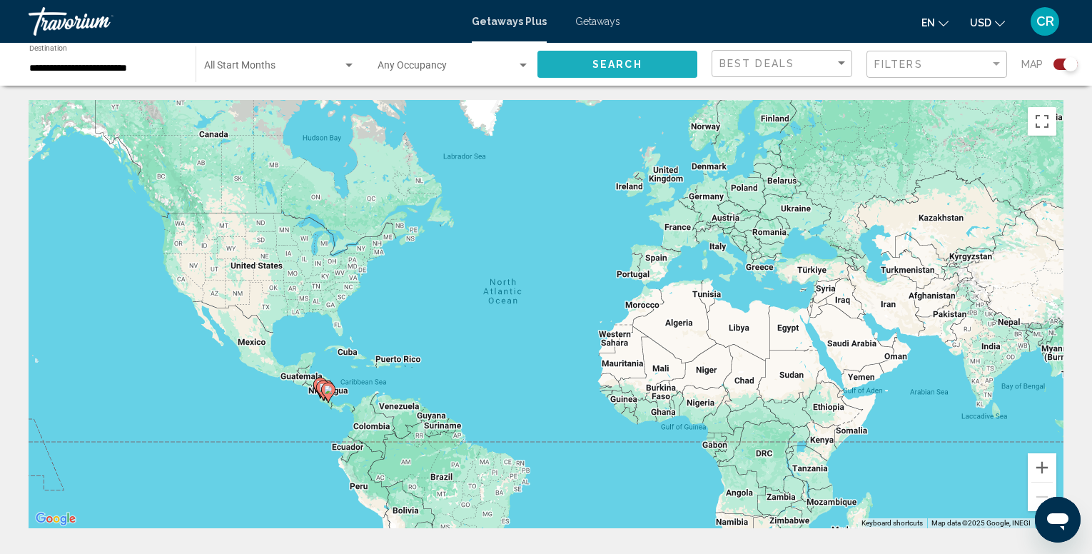
click at [595, 66] on span "Search" at bounding box center [618, 64] width 50 height 11
click at [634, 290] on image "Main content" at bounding box center [635, 292] width 9 height 9
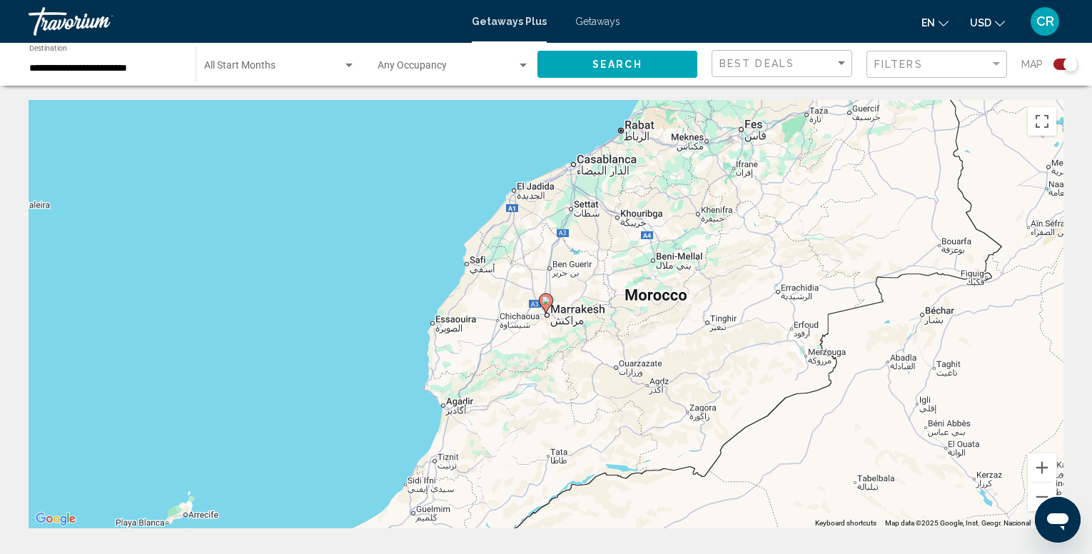
click at [142, 54] on div "**********" at bounding box center [105, 64] width 152 height 39
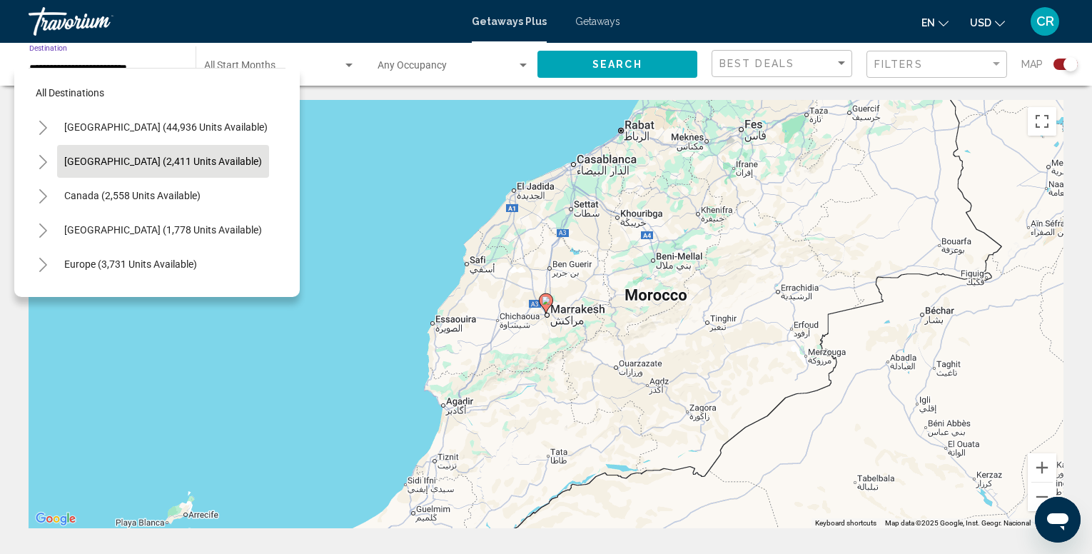
click at [145, 158] on span "[GEOGRAPHIC_DATA] (2,411 units available)" at bounding box center [163, 161] width 198 height 11
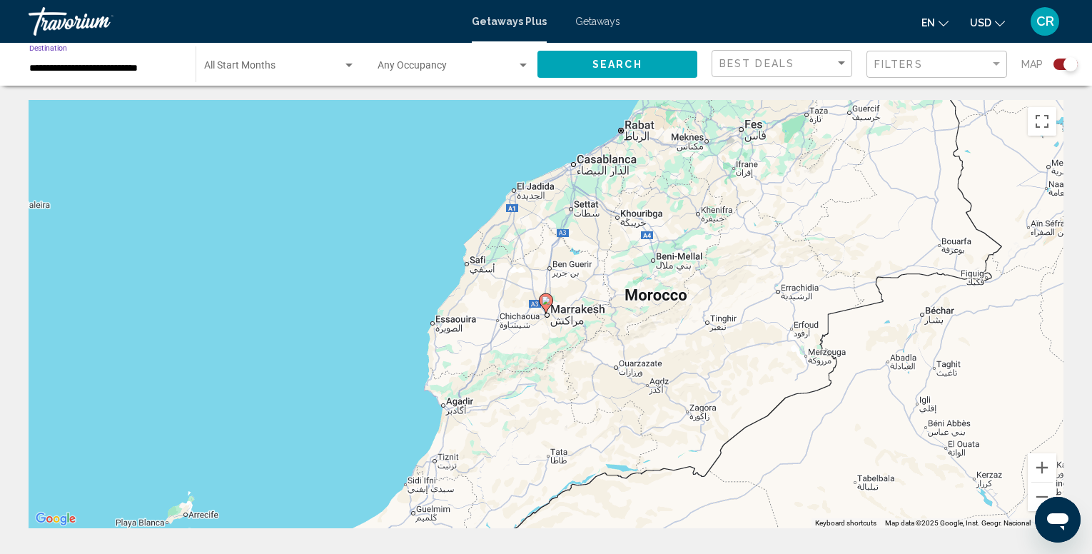
click at [158, 66] on input "**********" at bounding box center [105, 68] width 152 height 11
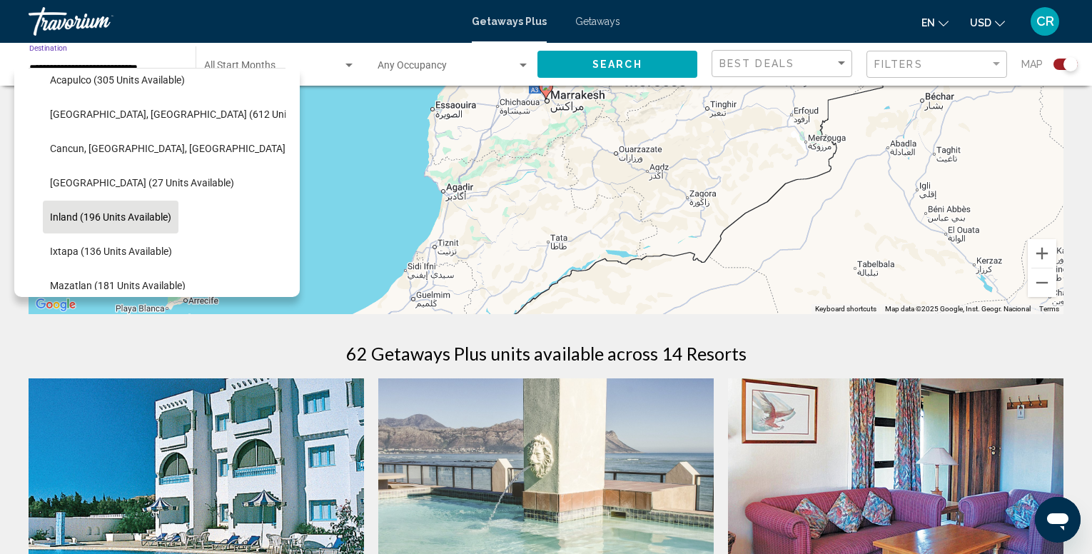
scroll to position [82, 0]
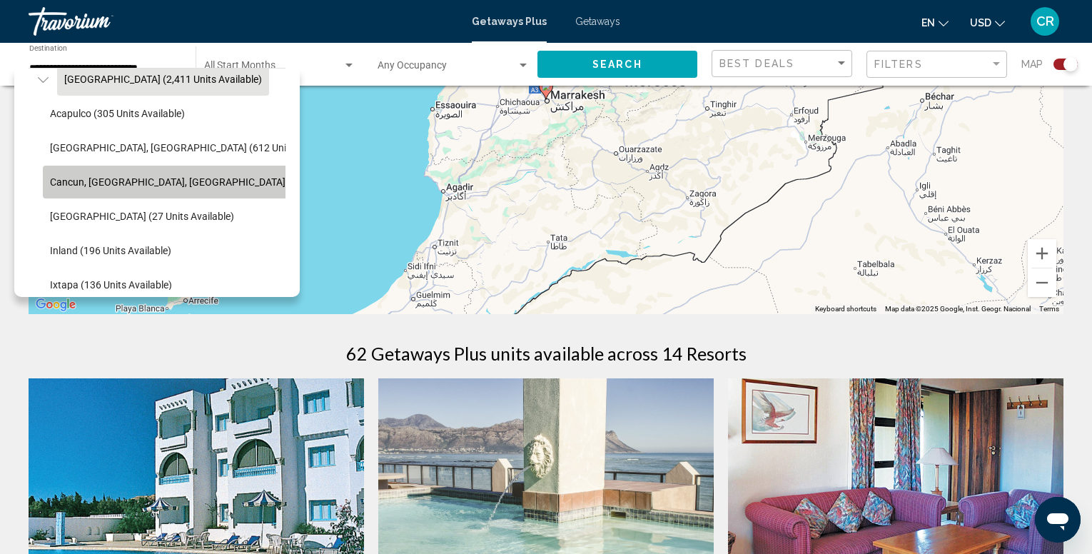
click at [111, 179] on span "Cancun, [GEOGRAPHIC_DATA], [GEOGRAPHIC_DATA] (350 units available)" at bounding box center [214, 181] width 329 height 11
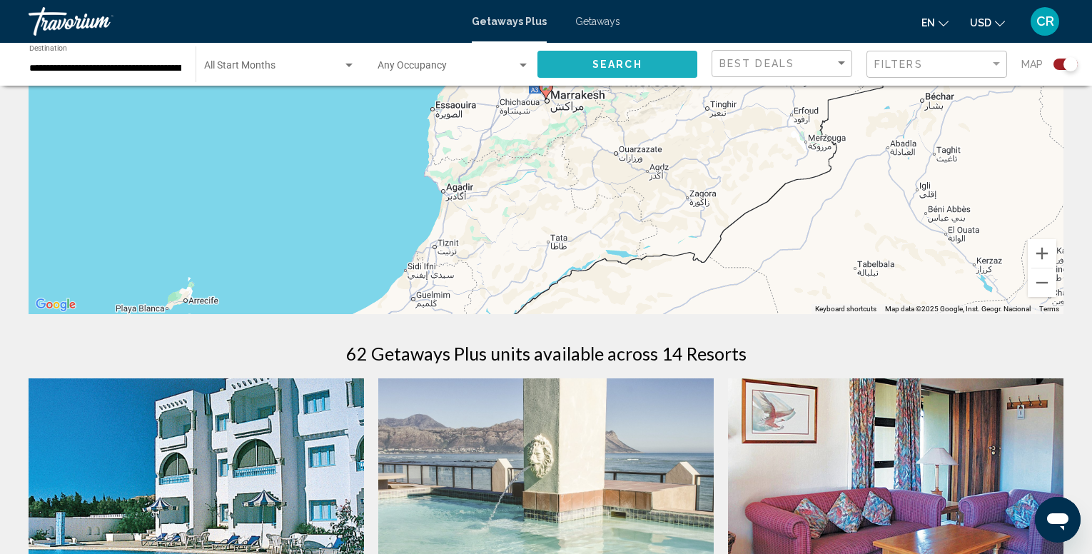
click at [577, 65] on button "Search" at bounding box center [618, 64] width 160 height 26
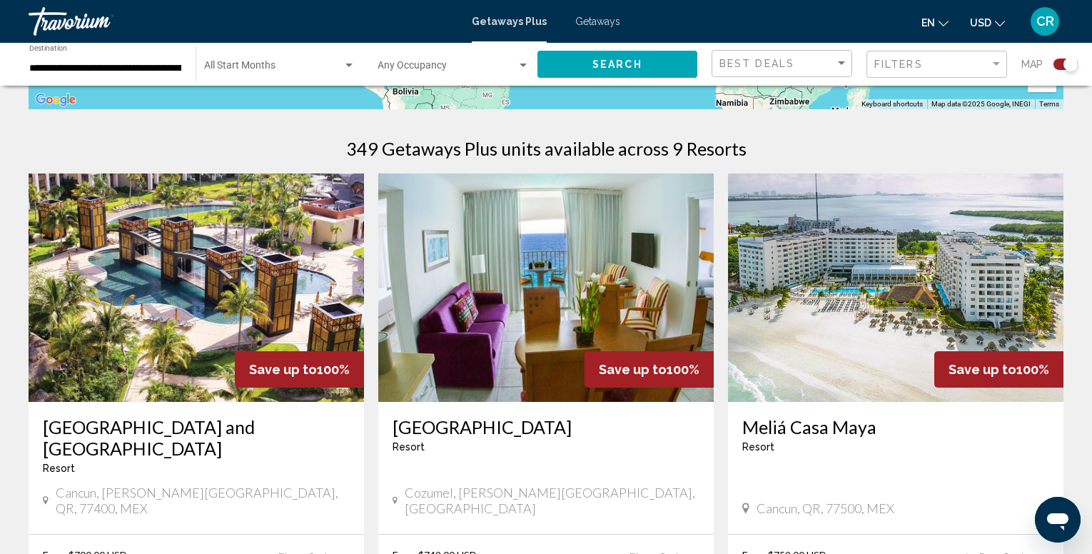
scroll to position [416, 0]
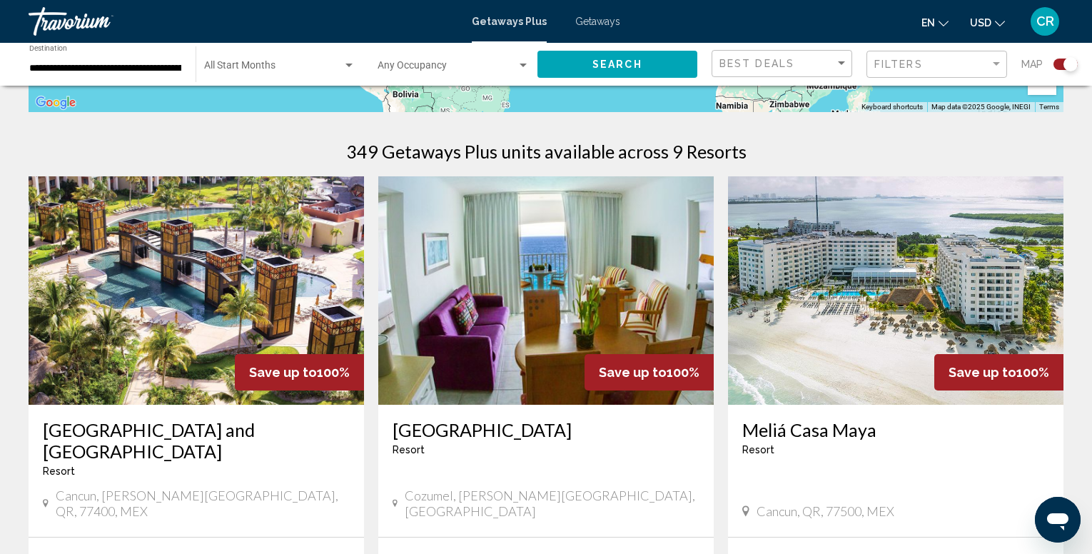
click at [157, 59] on div "**********" at bounding box center [105, 64] width 152 height 39
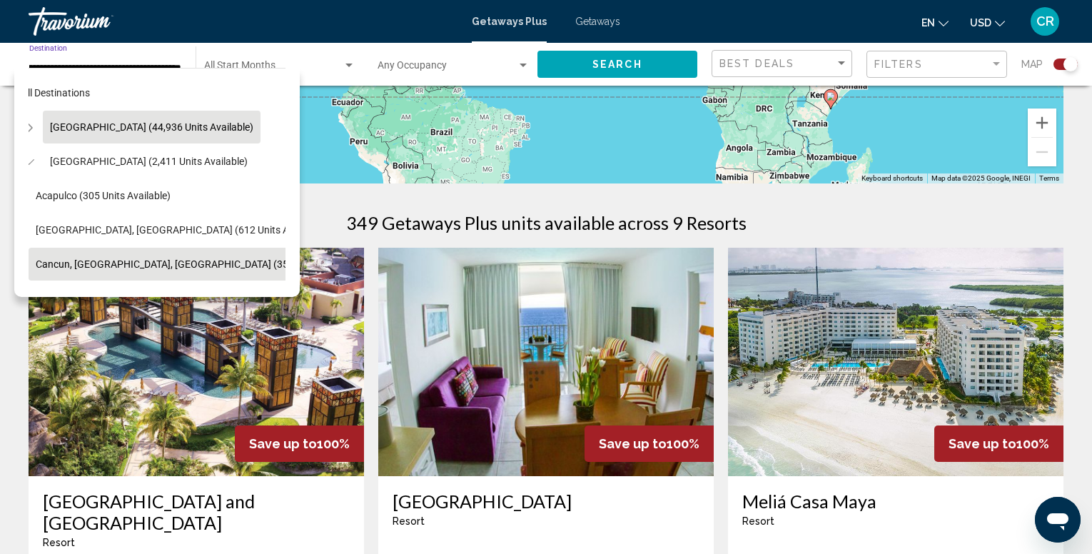
scroll to position [0, 0]
click at [138, 128] on span "[GEOGRAPHIC_DATA] (44,936 units available)" at bounding box center [151, 126] width 203 height 11
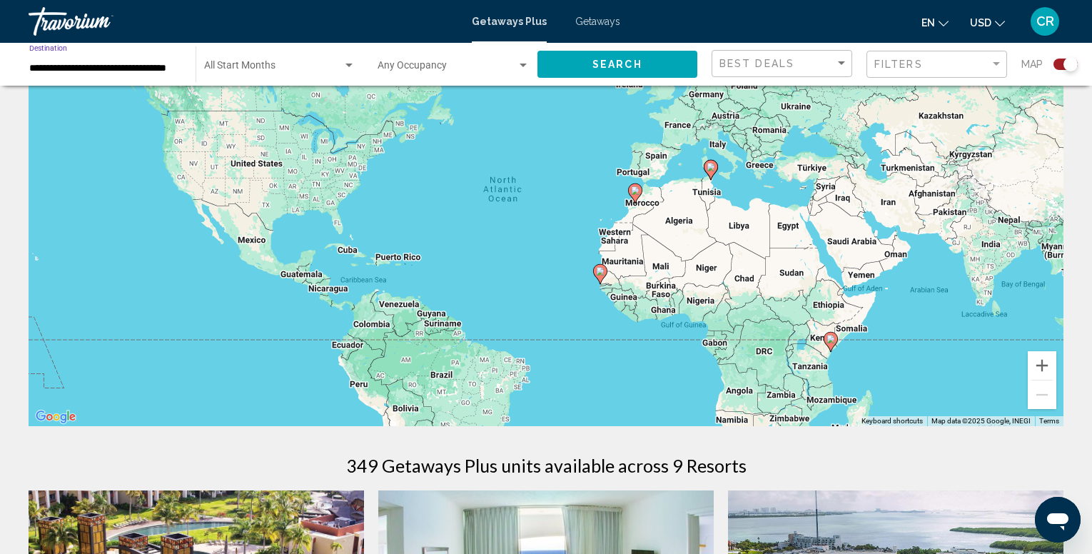
scroll to position [59, 0]
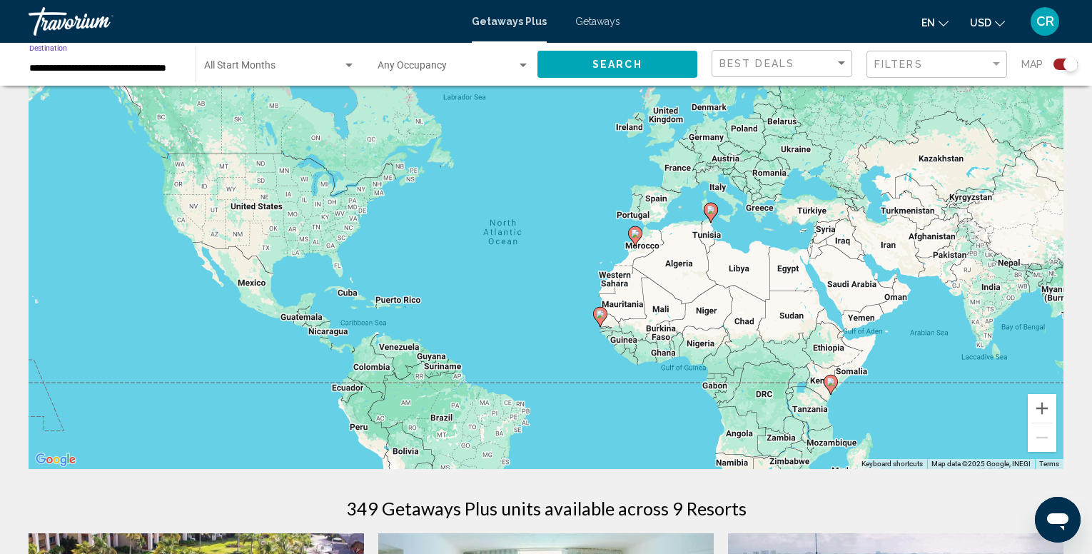
click at [157, 69] on input "**********" at bounding box center [105, 68] width 152 height 11
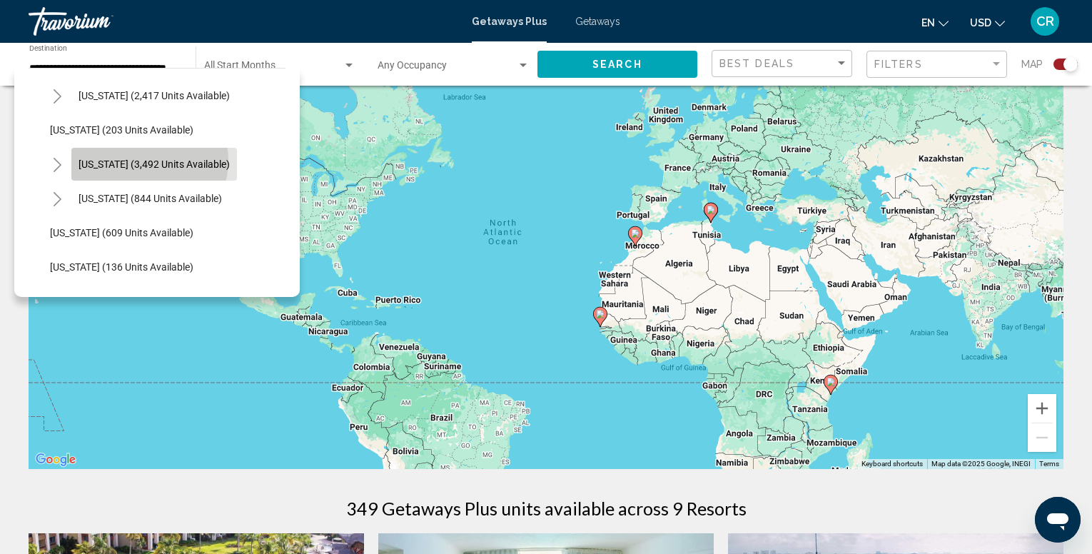
scroll to position [0, 0]
click at [148, 161] on span "[US_STATE] (3,492 units available)" at bounding box center [154, 163] width 151 height 11
type input "**********"
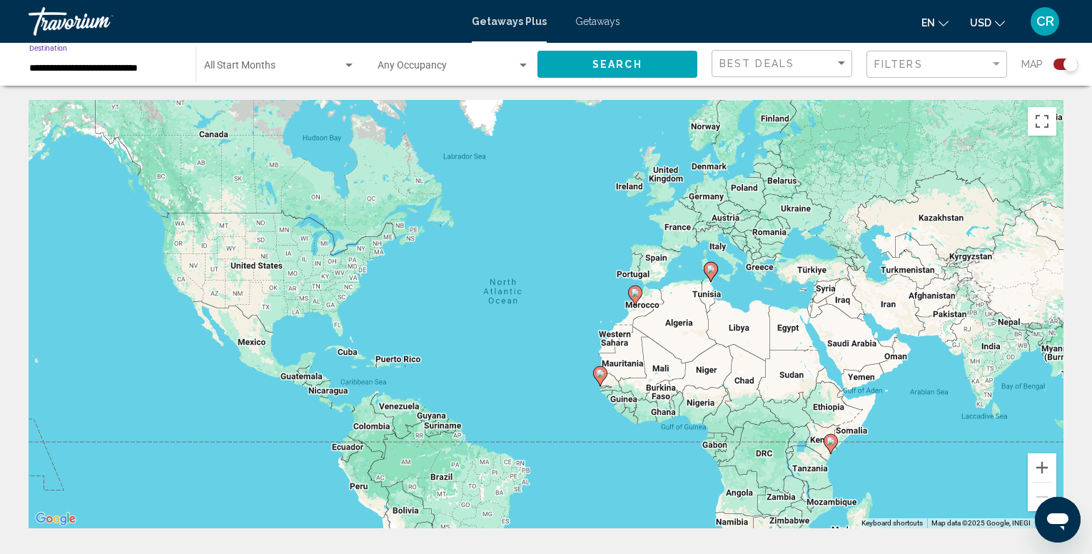
click at [589, 61] on button "Search" at bounding box center [618, 64] width 160 height 26
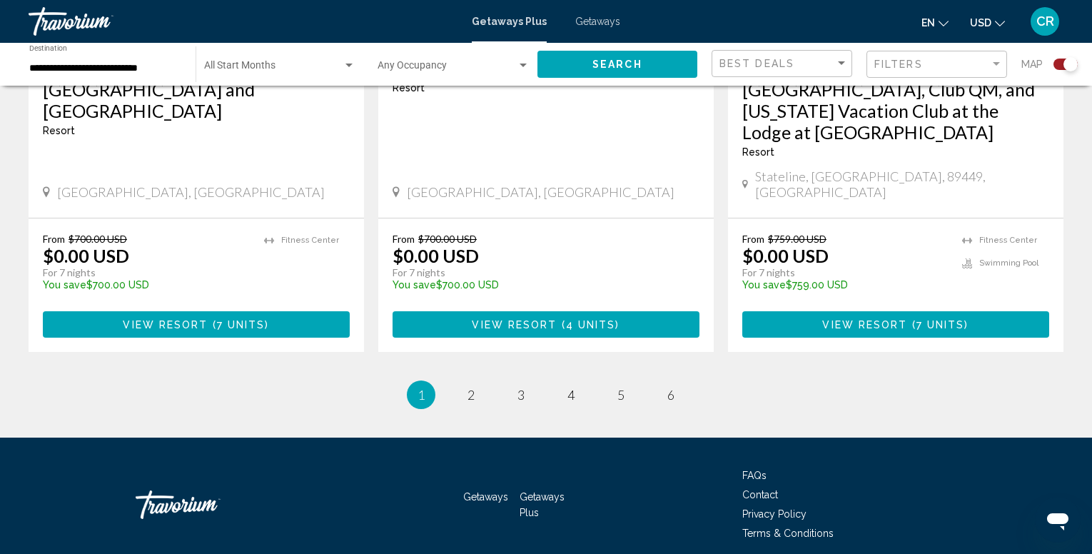
scroll to position [2259, 0]
